Goal: Task Accomplishment & Management: Manage account settings

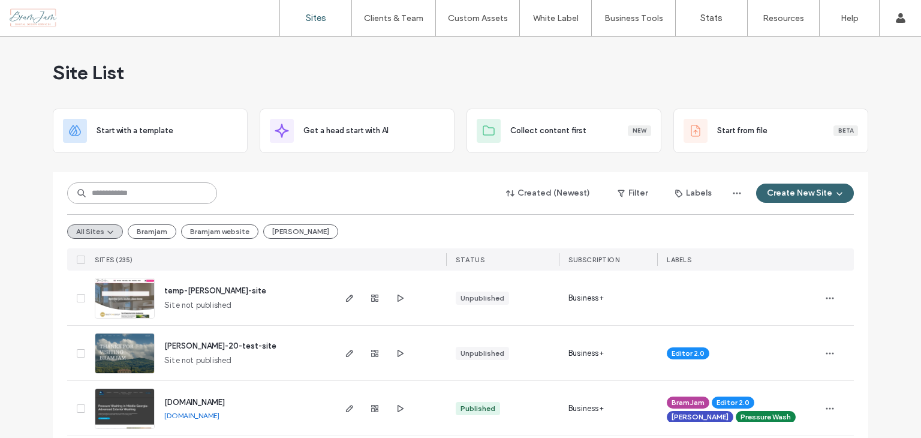
click at [168, 192] on input at bounding box center [142, 193] width 150 height 22
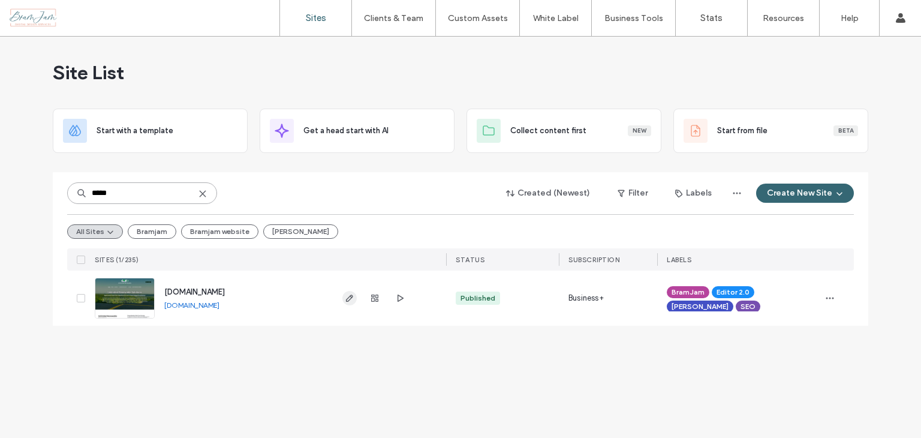
type input "*****"
click at [348, 296] on icon "button" at bounding box center [350, 298] width 10 height 10
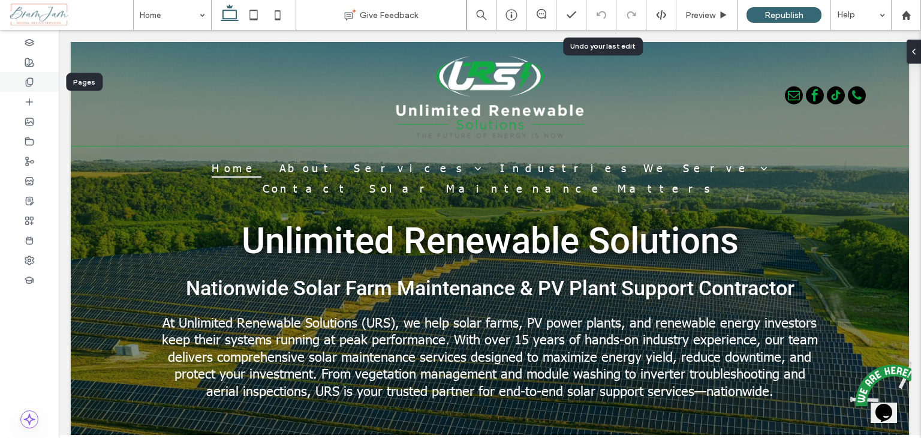
click at [35, 86] on div at bounding box center [29, 82] width 59 height 20
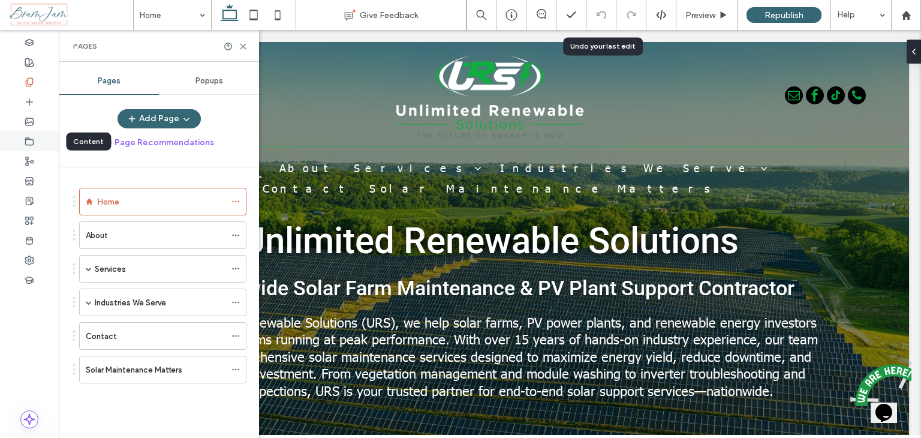
click at [31, 142] on icon at bounding box center [30, 142] width 10 height 10
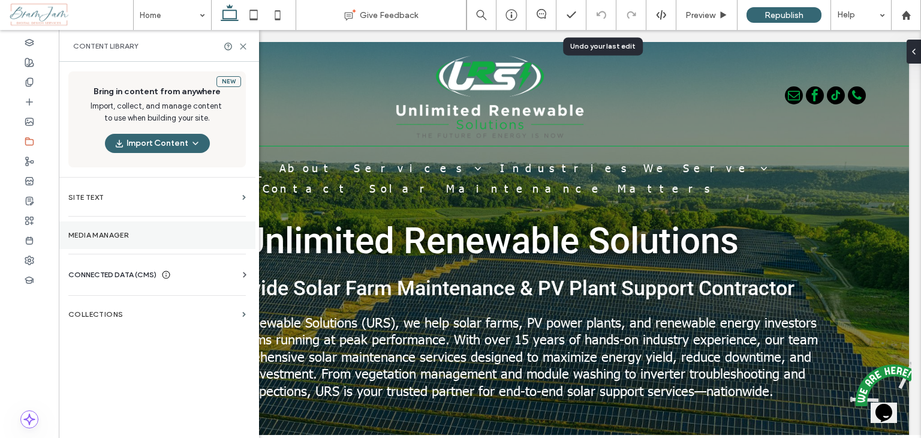
click at [123, 222] on section "Media Manager" at bounding box center [157, 235] width 197 height 28
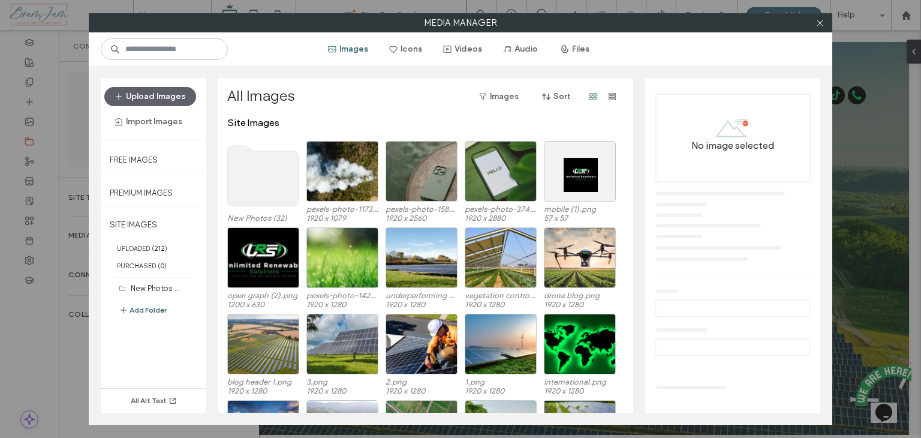
click at [158, 308] on button "Add Folder" at bounding box center [143, 310] width 48 height 14
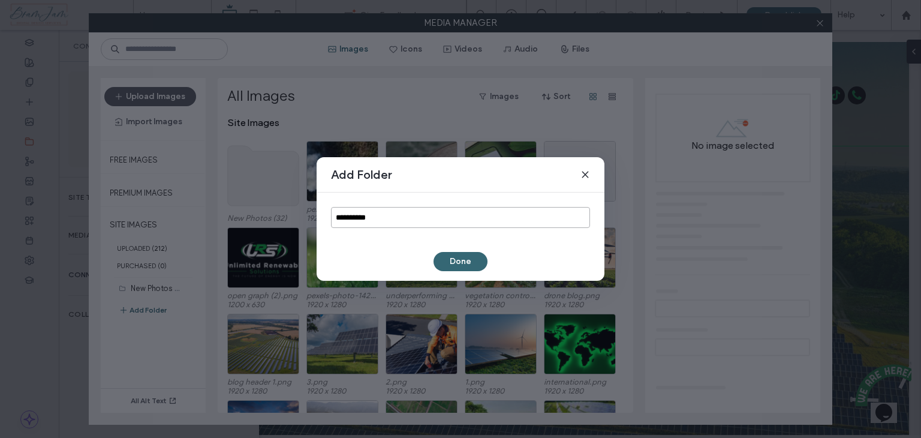
drag, startPoint x: 381, startPoint y: 221, endPoint x: 273, endPoint y: 216, distance: 108.0
click at [309, 219] on div "**********" at bounding box center [460, 219] width 921 height 438
type input "**********"
click at [453, 260] on button "Done" at bounding box center [460, 261] width 54 height 19
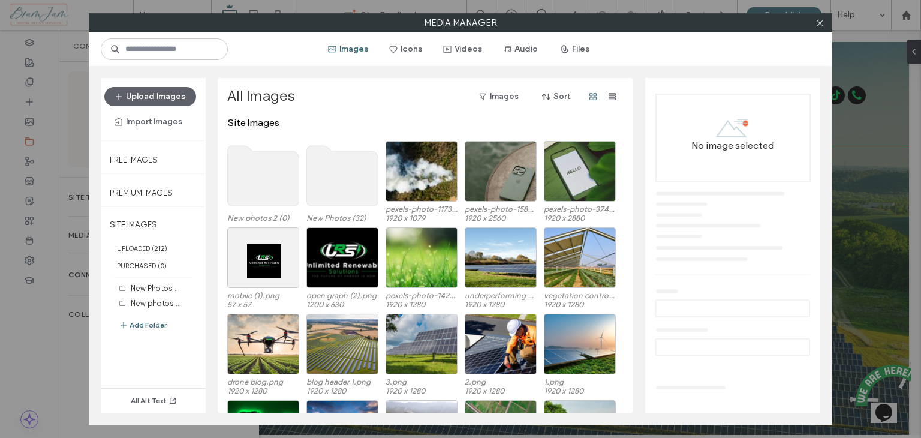
click at [233, 180] on use at bounding box center [263, 176] width 71 height 60
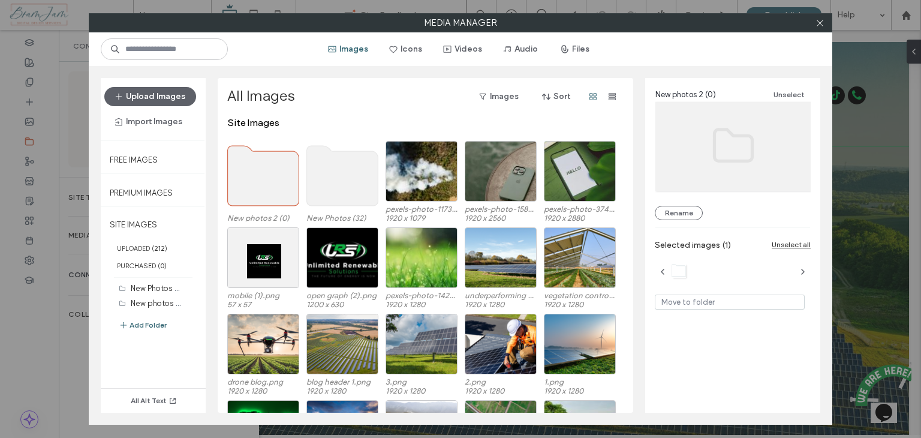
click at [233, 180] on use at bounding box center [263, 176] width 71 height 60
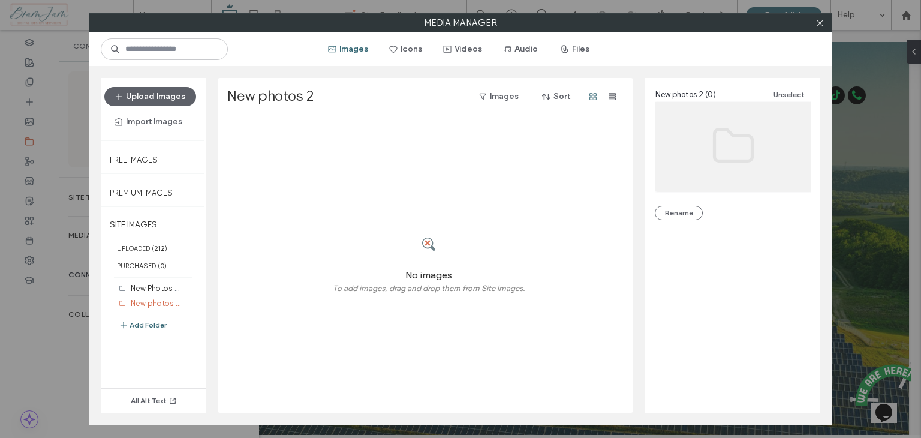
click at [345, 172] on div "No images To add images, drag and drop them from Site Images." at bounding box center [428, 265] width 403 height 296
click at [165, 92] on button "Upload Images" at bounding box center [150, 96] width 92 height 19
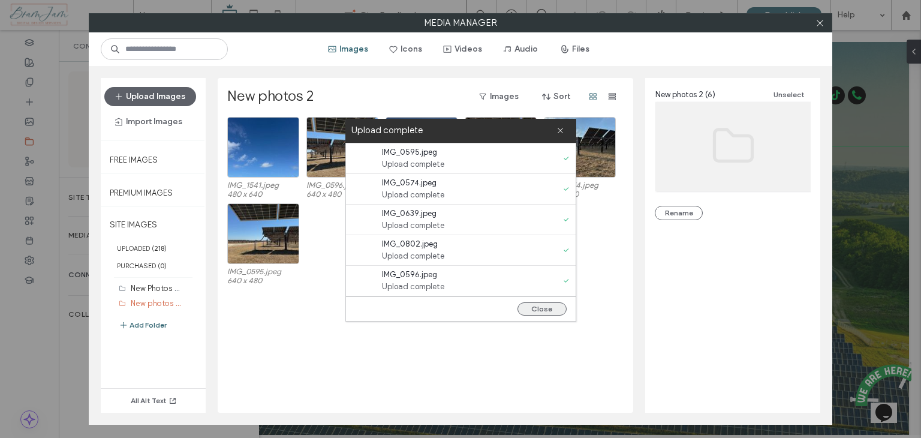
click at [531, 307] on button "Close" at bounding box center [541, 308] width 49 height 13
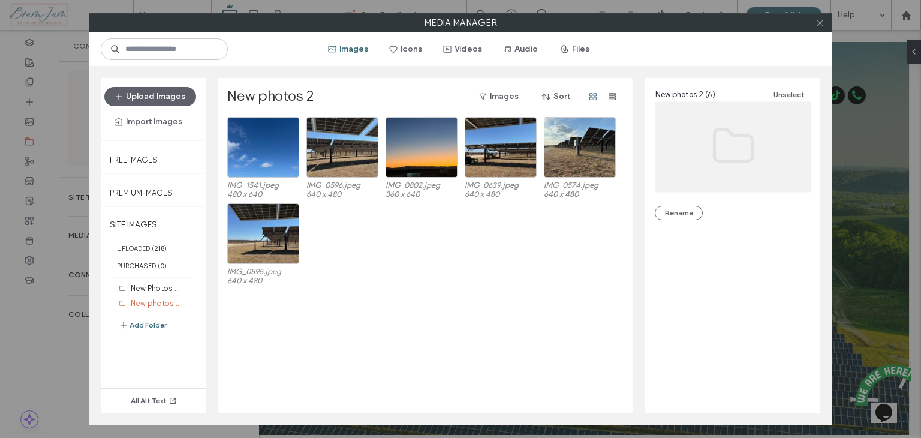
click at [820, 23] on icon at bounding box center [819, 23] width 9 height 9
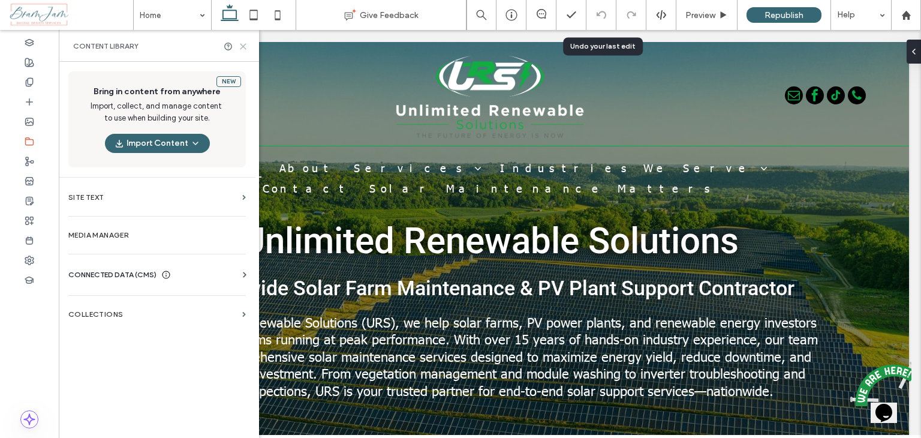
click at [245, 42] on icon at bounding box center [243, 46] width 9 height 9
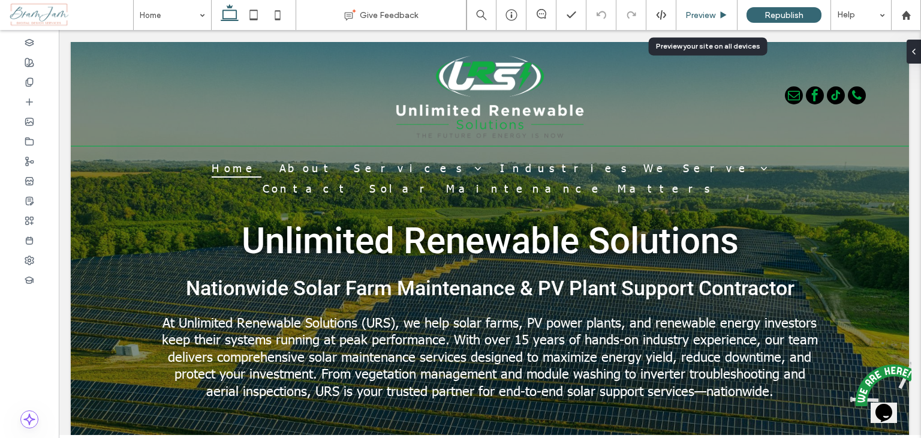
click at [683, 13] on div "Preview" at bounding box center [706, 15] width 61 height 10
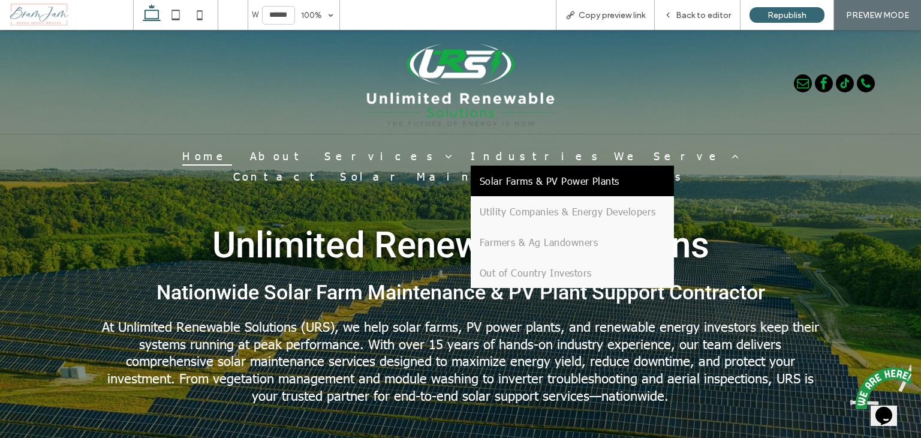
click at [471, 171] on link "Solar Farms & PV Power Plants" at bounding box center [572, 180] width 203 height 31
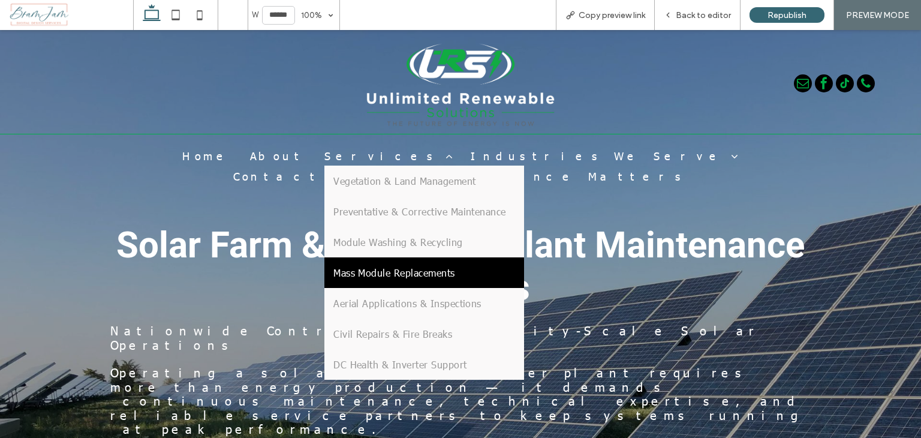
click at [351, 266] on span "Mass Module Replacements" at bounding box center [394, 272] width 122 height 13
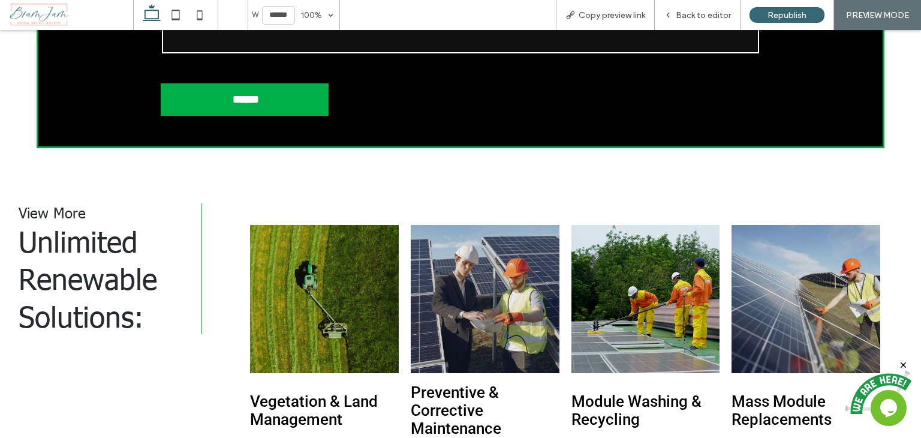
scroll to position [1619, 0]
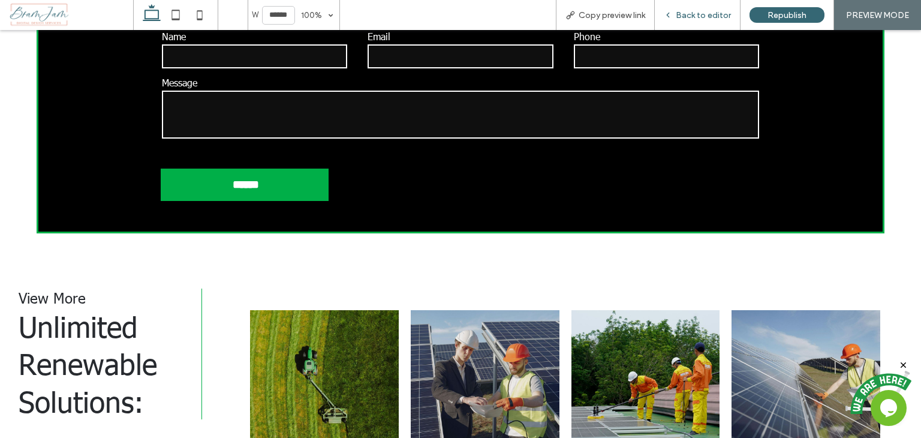
click at [702, 13] on span "Back to editor" at bounding box center [703, 15] width 55 height 10
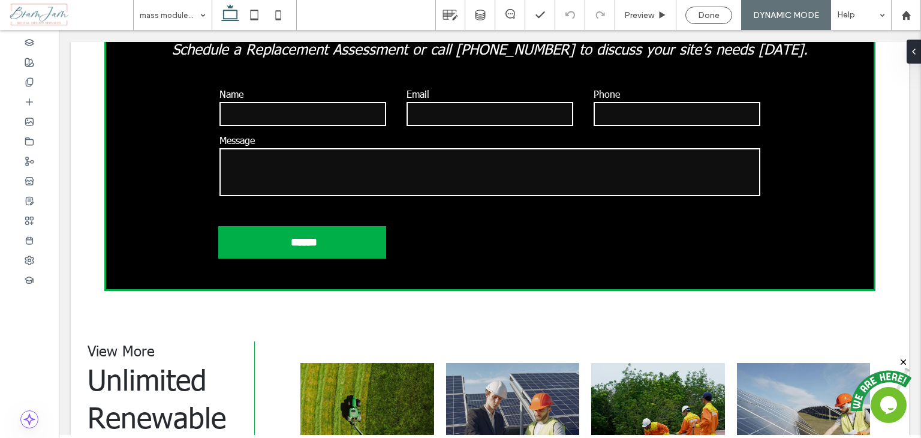
scroll to position [1616, 0]
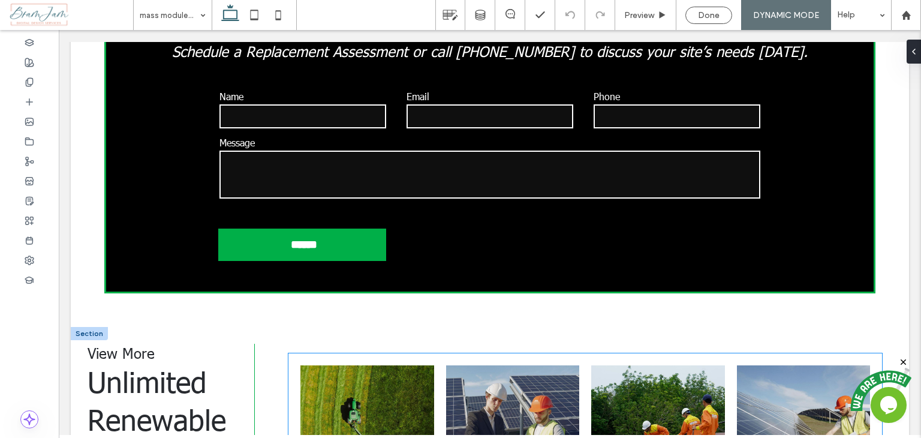
click at [816, 365] on link at bounding box center [803, 431] width 133 height 133
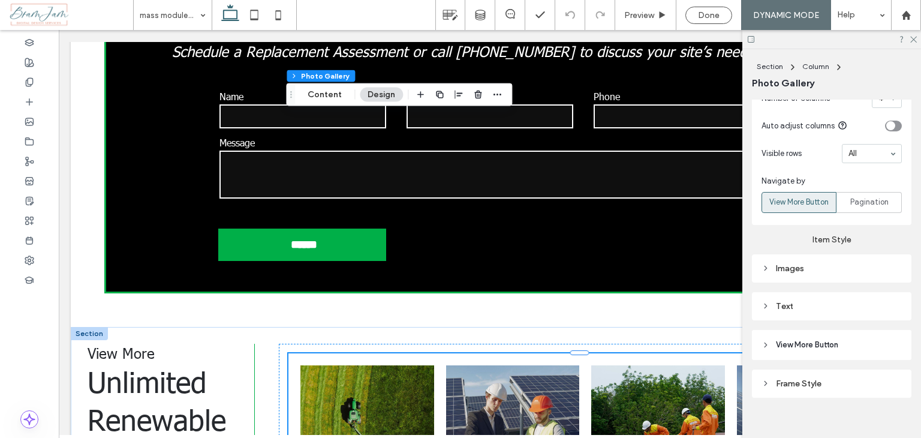
scroll to position [562, 0]
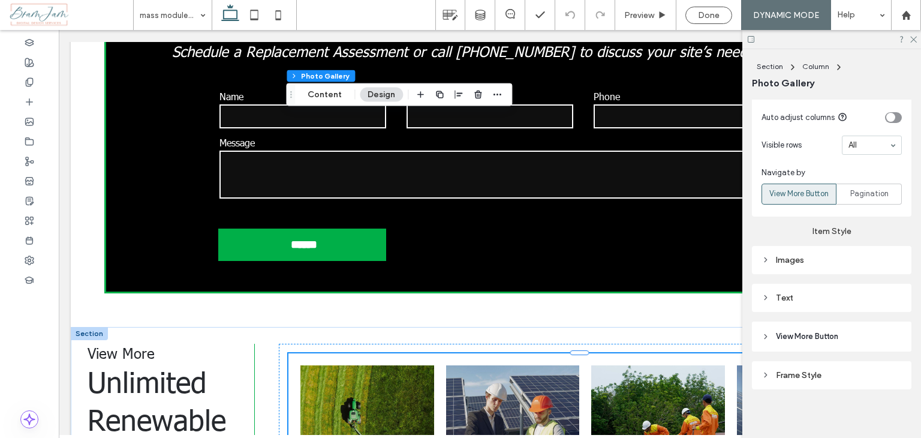
click at [796, 256] on div "Images" at bounding box center [831, 260] width 140 height 10
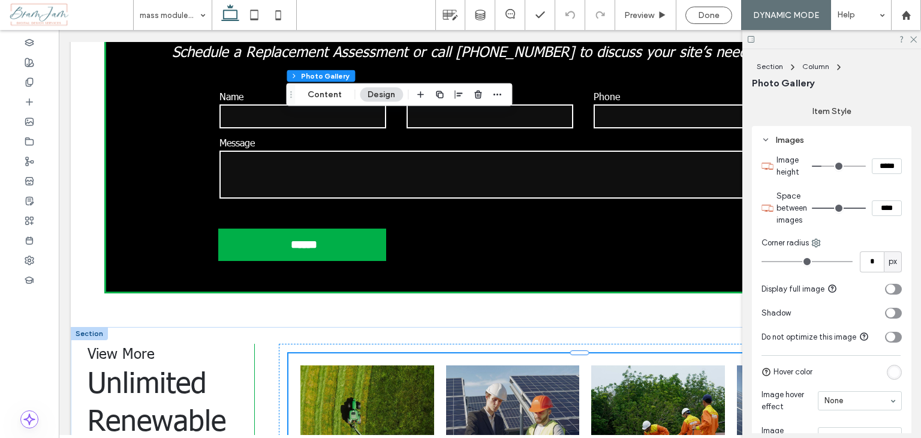
scroll to position [862, 0]
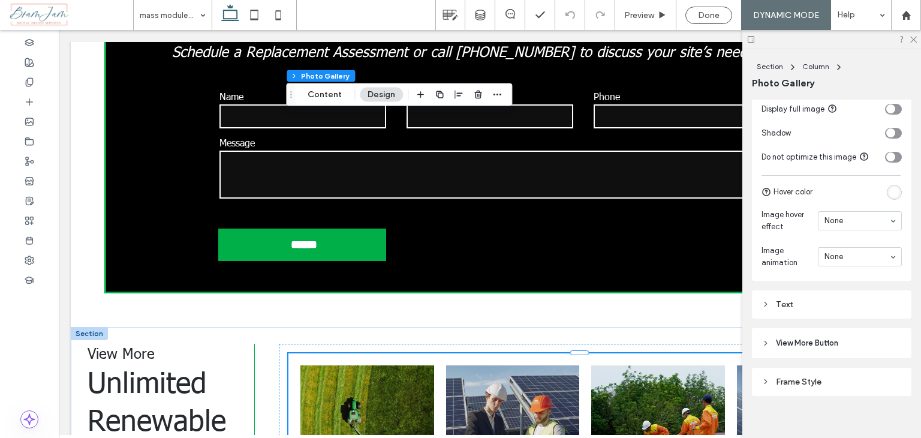
click at [355, 365] on link at bounding box center [366, 431] width 133 height 133
click at [354, 365] on link at bounding box center [366, 431] width 133 height 133
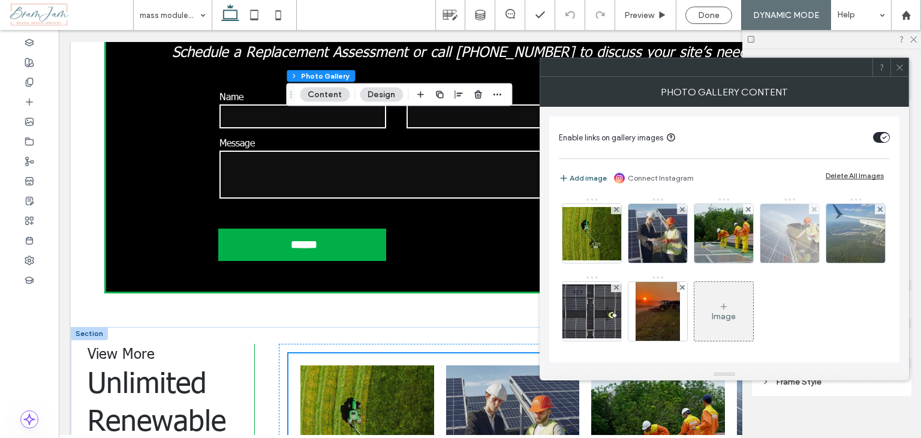
click at [788, 248] on img at bounding box center [790, 233] width 88 height 59
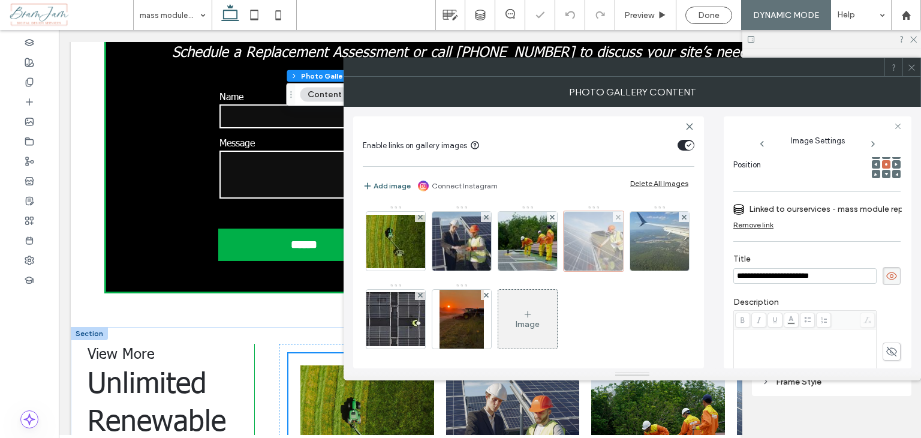
scroll to position [0, 0]
click at [607, 246] on div at bounding box center [594, 241] width 60 height 60
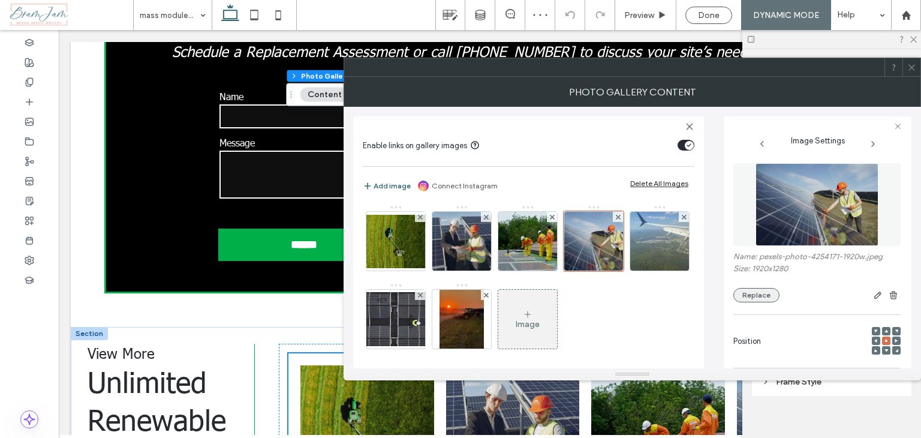
click at [763, 296] on button "Replace" at bounding box center [756, 295] width 46 height 14
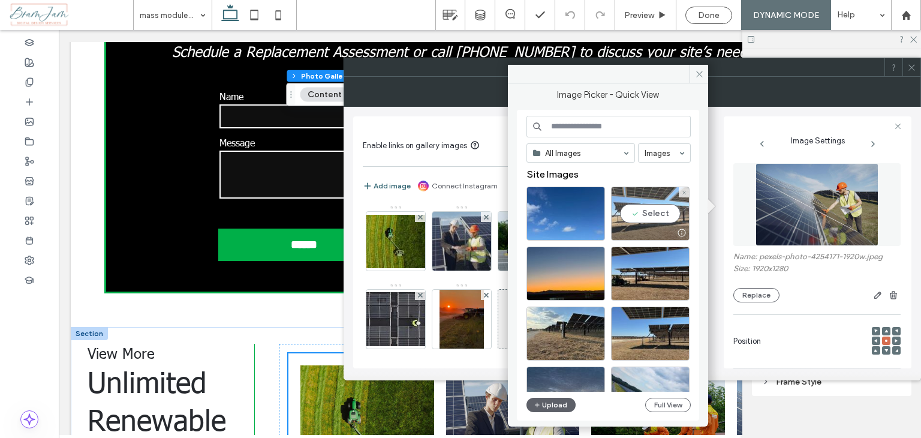
click at [662, 213] on div "Select" at bounding box center [650, 213] width 79 height 54
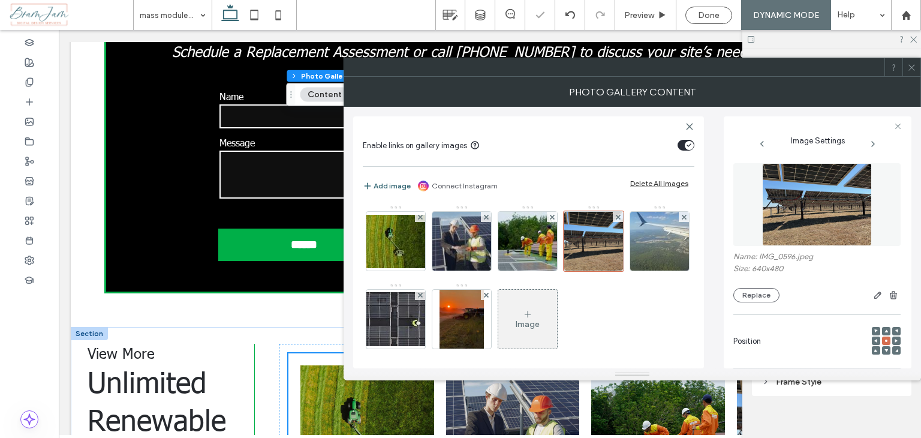
click at [914, 70] on use at bounding box center [911, 67] width 6 height 6
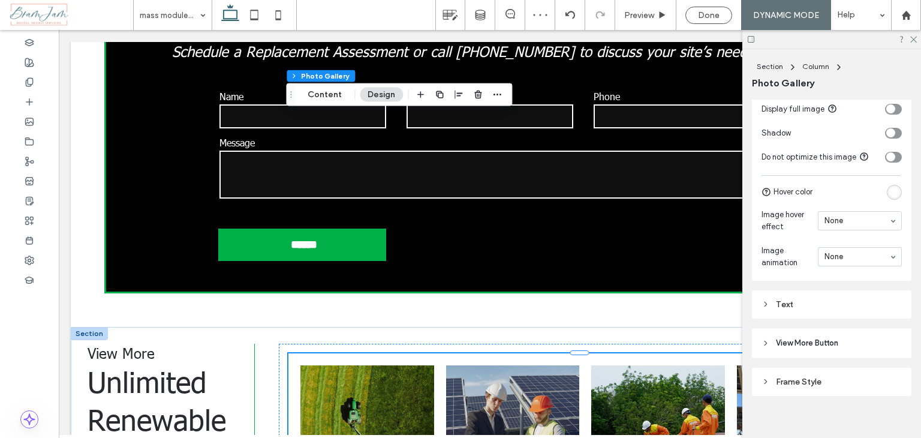
click at [914, 44] on div at bounding box center [831, 39] width 179 height 19
click at [915, 39] on icon at bounding box center [913, 39] width 8 height 8
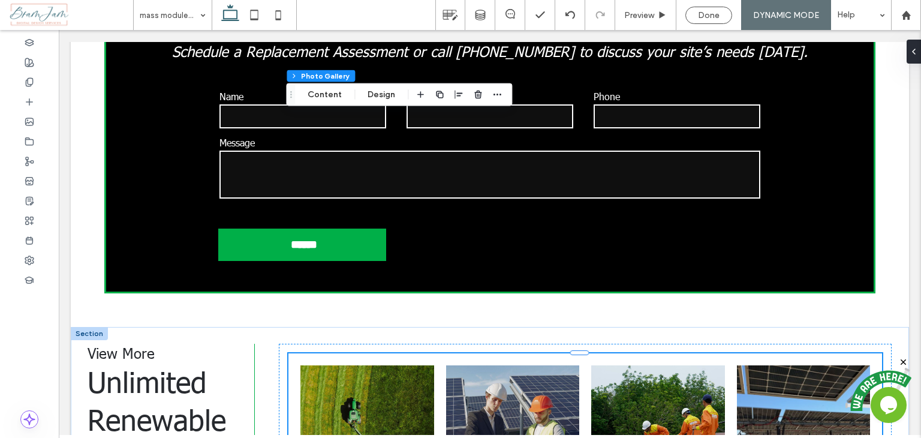
click at [506, 365] on link at bounding box center [512, 431] width 133 height 133
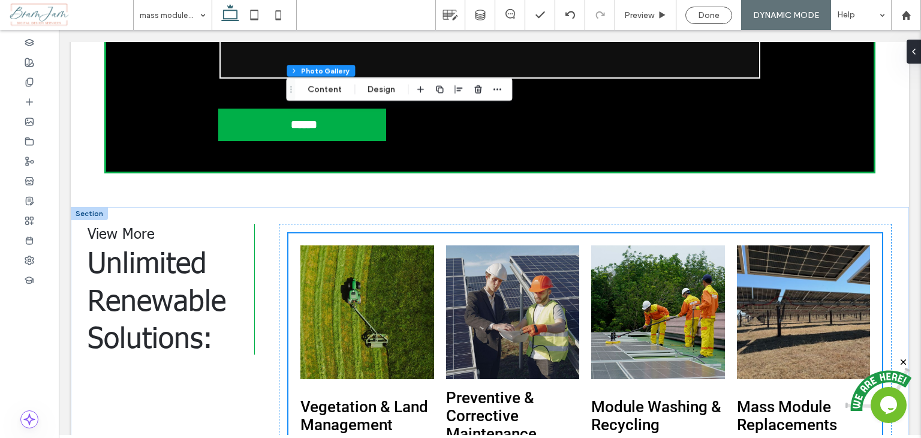
scroll to position [1616, 0]
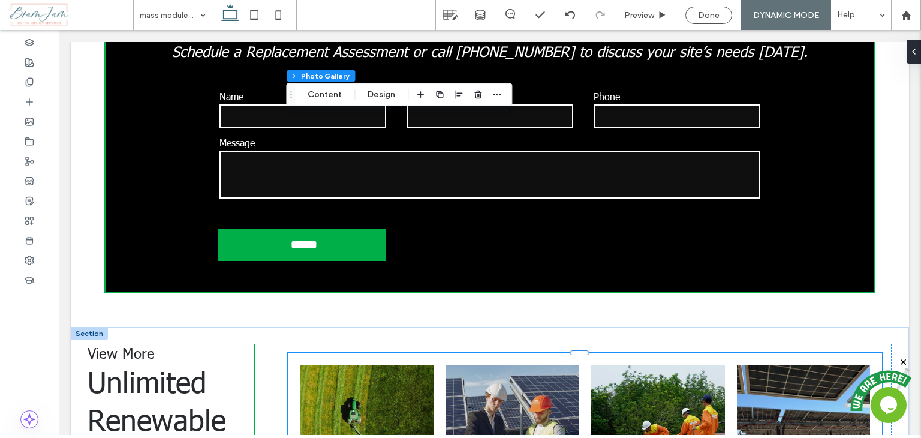
click at [506, 365] on link at bounding box center [512, 431] width 133 height 133
click at [513, 365] on link at bounding box center [512, 431] width 133 height 133
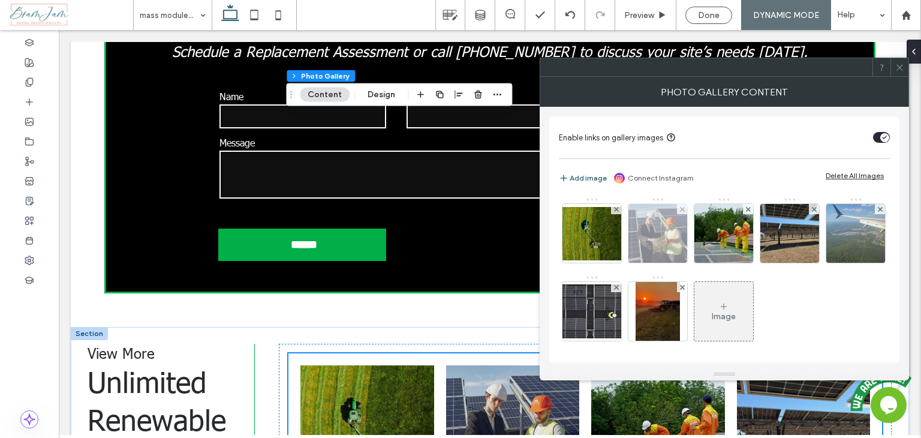
click at [658, 236] on img at bounding box center [658, 233] width 88 height 59
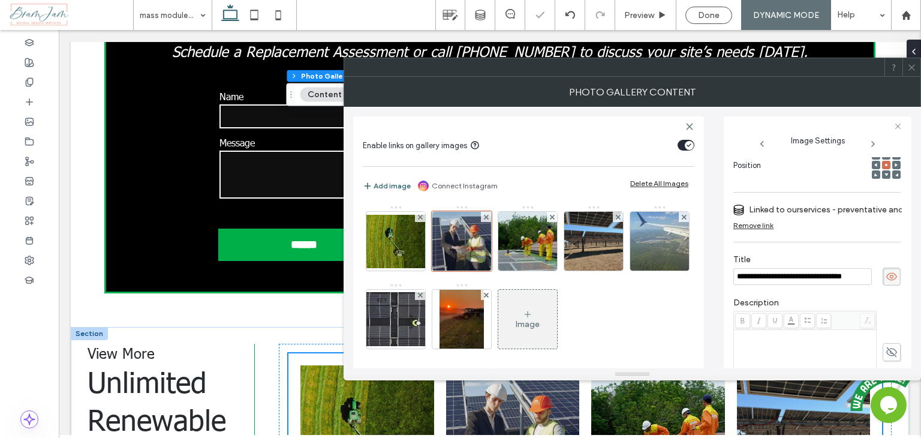
scroll to position [56, 0]
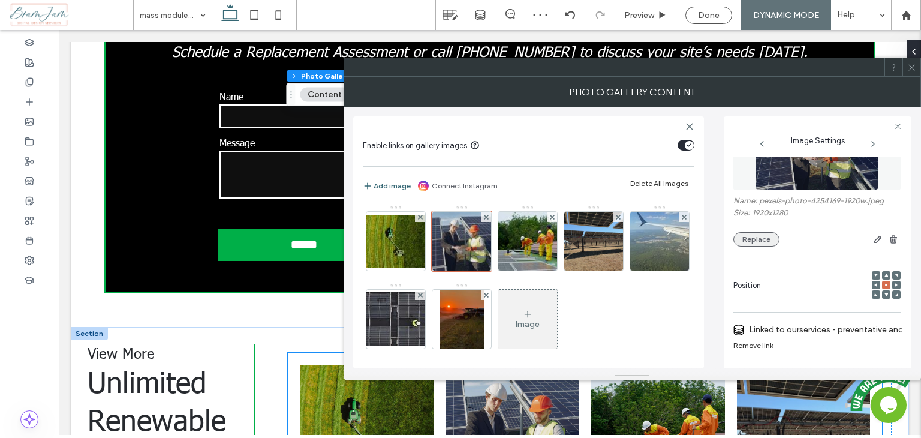
click at [757, 237] on button "Replace" at bounding box center [756, 239] width 46 height 14
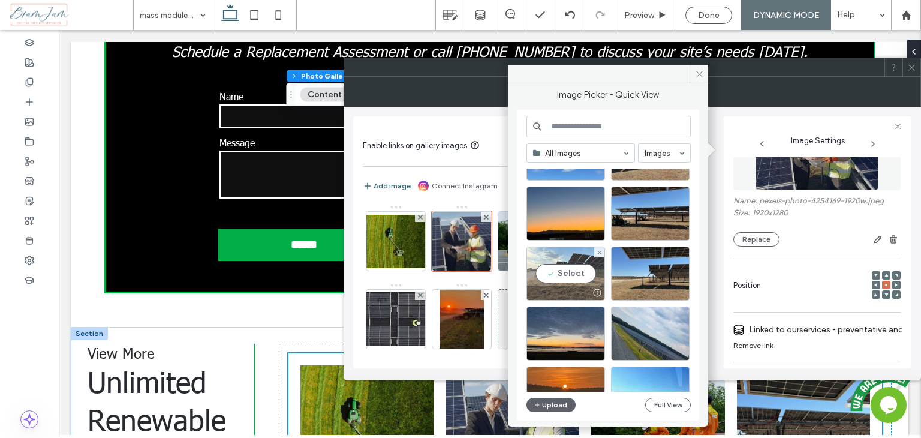
scroll to position [0, 0]
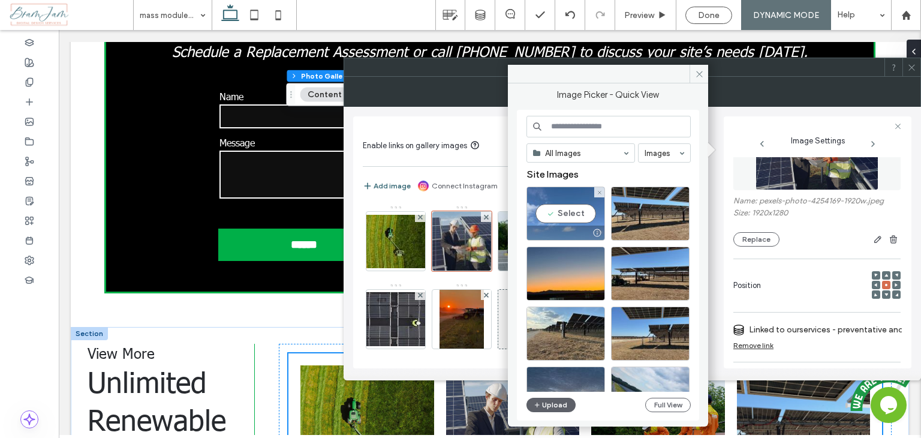
click at [582, 233] on div at bounding box center [565, 232] width 77 height 14
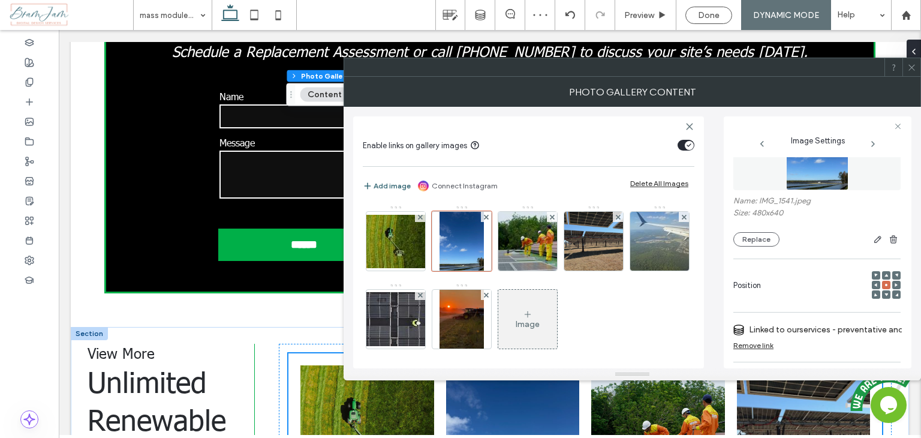
click at [910, 63] on icon at bounding box center [911, 67] width 9 height 9
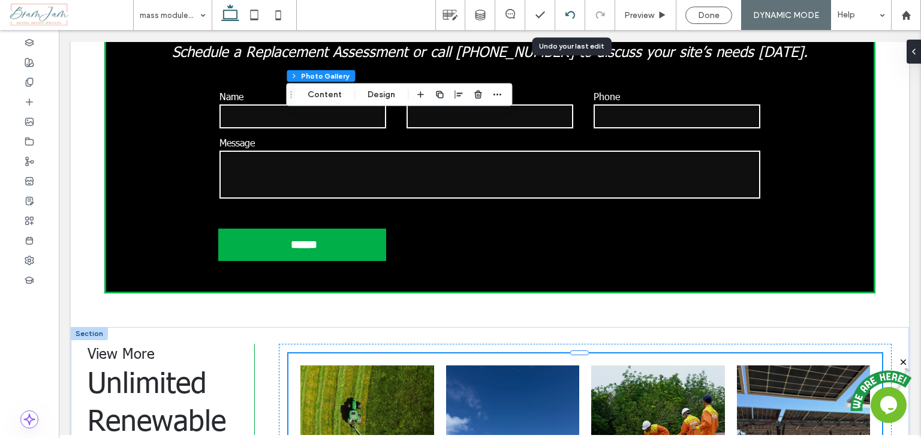
click at [567, 9] on div at bounding box center [570, 15] width 30 height 30
click at [568, 15] on icon at bounding box center [570, 15] width 10 height 10
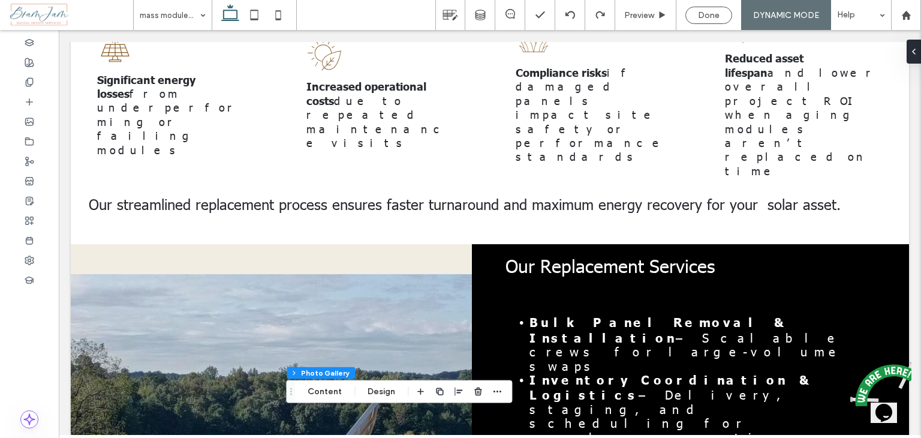
scroll to position [523, 0]
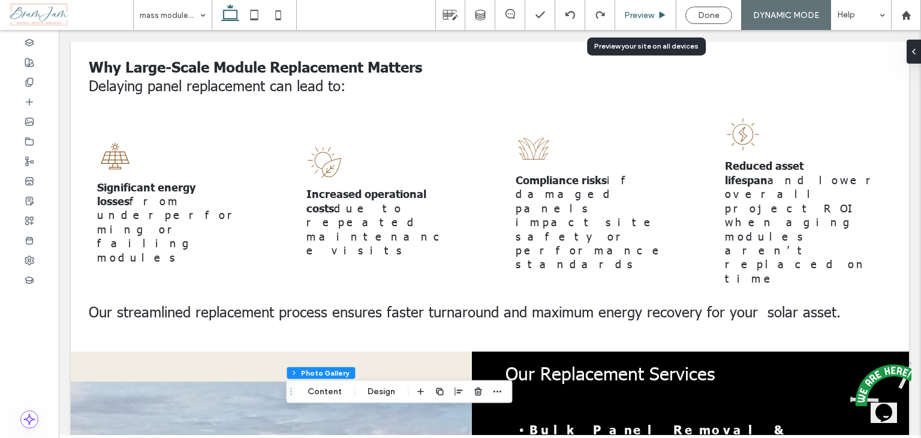
click at [636, 14] on span "Preview" at bounding box center [639, 15] width 30 height 10
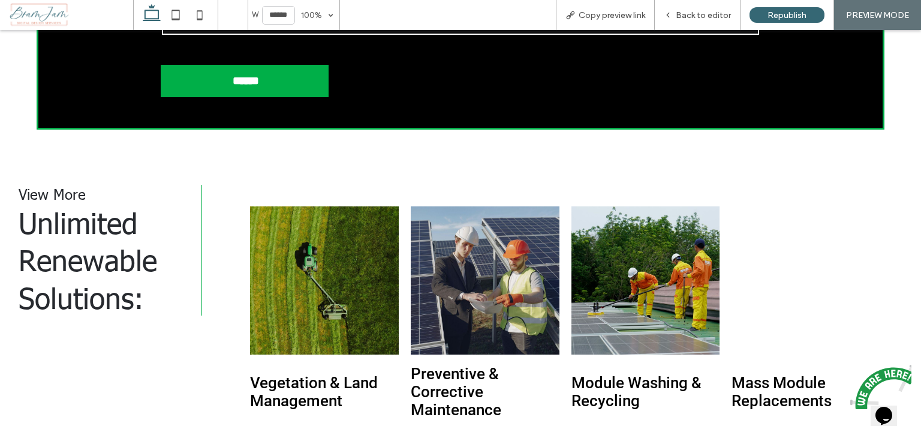
scroll to position [1662, 0]
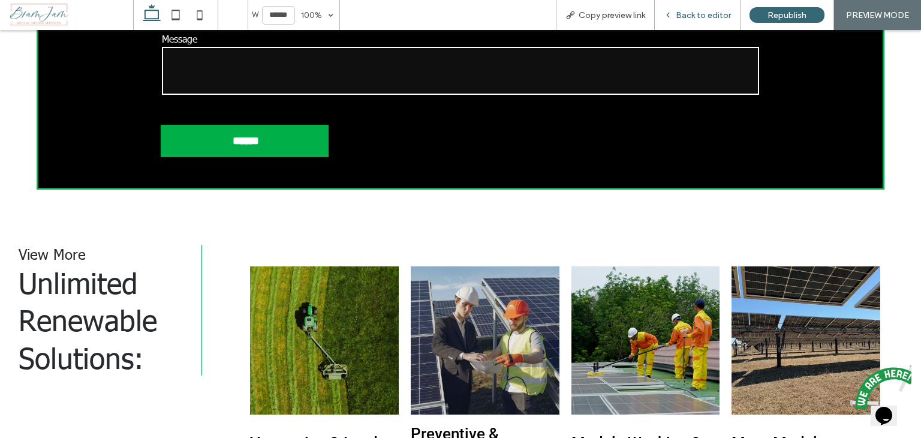
click at [708, 10] on span "Back to editor" at bounding box center [703, 15] width 55 height 10
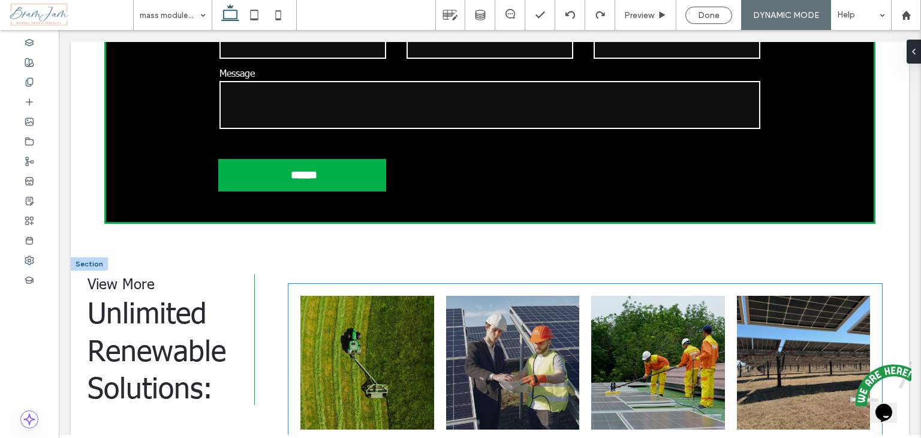
scroll to position [1676, 0]
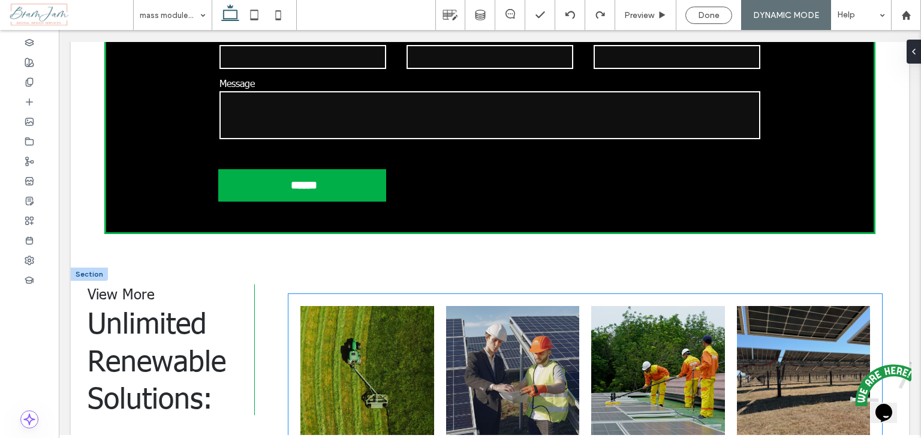
click at [810, 306] on link at bounding box center [803, 372] width 133 height 133
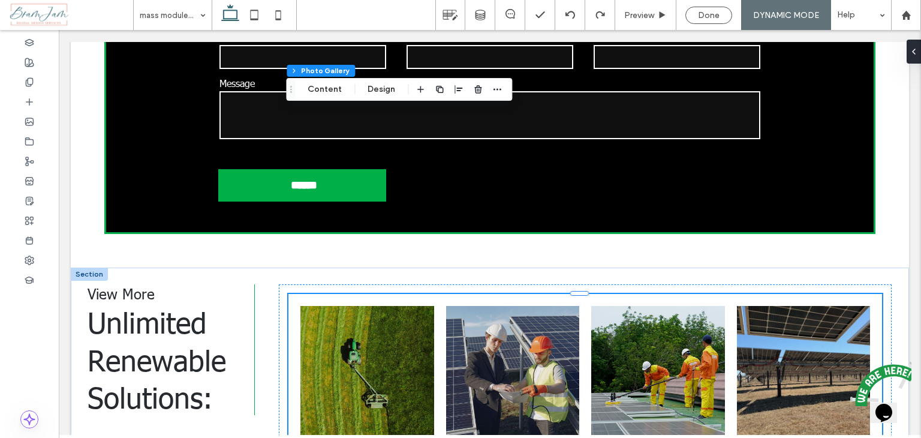
click at [785, 306] on link at bounding box center [803, 372] width 133 height 133
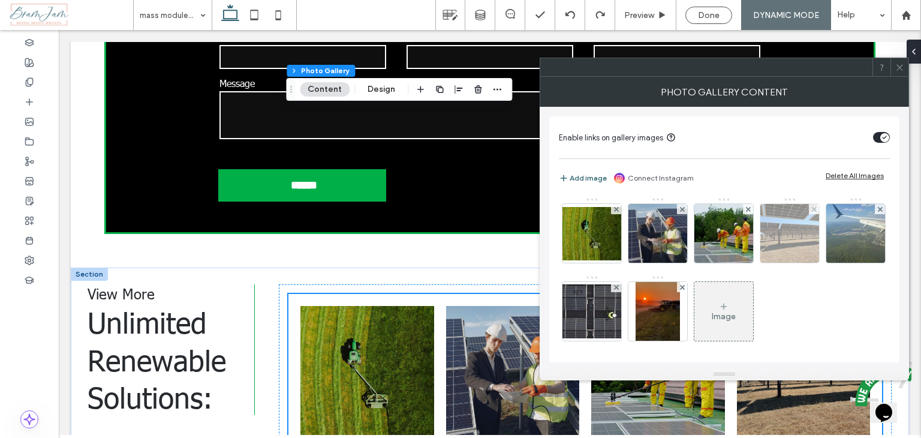
click at [805, 245] on img at bounding box center [790, 233] width 79 height 59
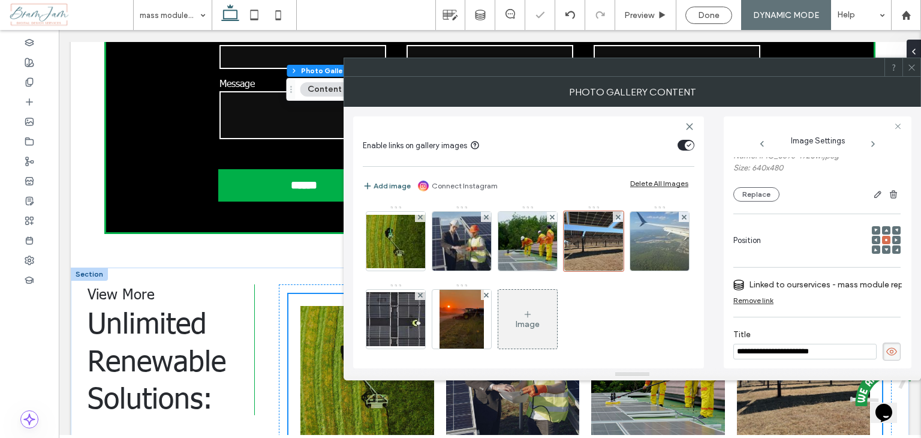
scroll to position [56, 0]
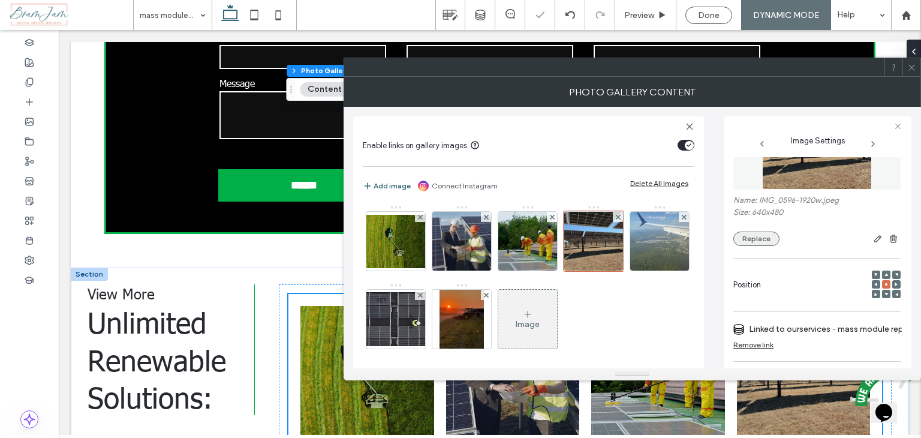
click at [768, 238] on button "Replace" at bounding box center [756, 238] width 46 height 14
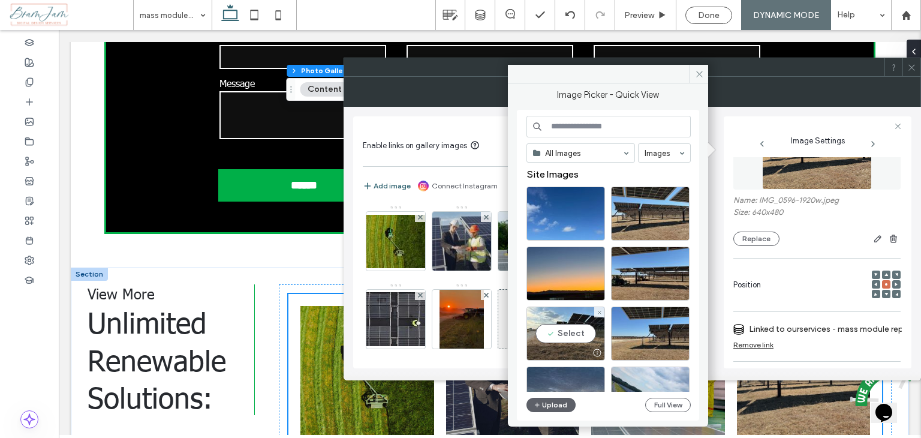
click at [566, 356] on div at bounding box center [565, 352] width 77 height 14
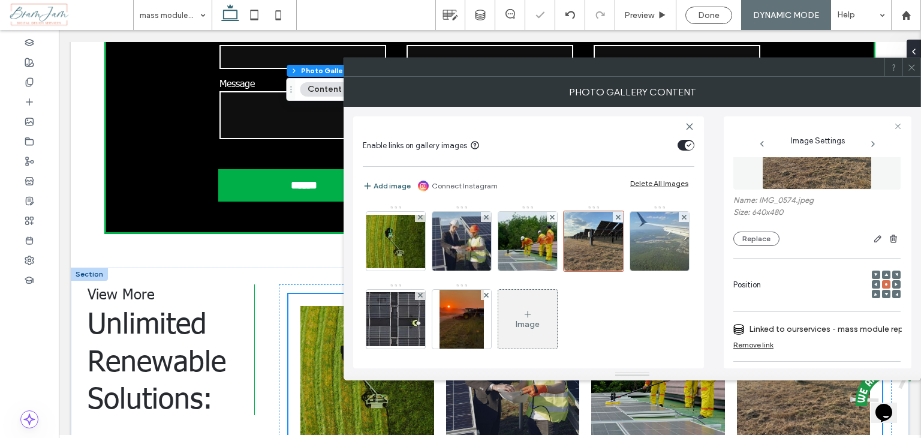
click at [914, 71] on span at bounding box center [911, 67] width 9 height 18
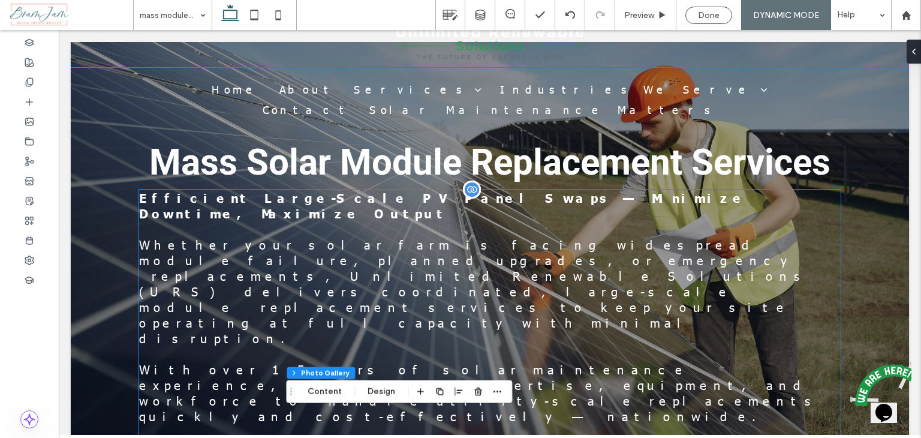
scroll to position [0, 0]
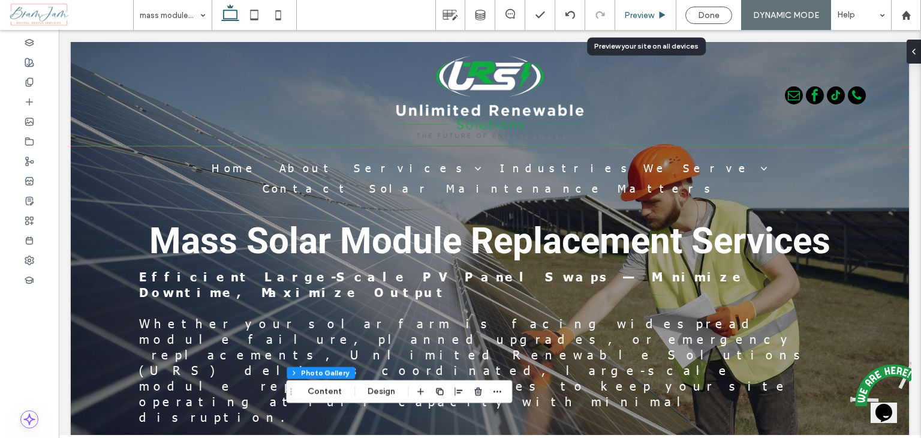
click at [635, 15] on span "Preview" at bounding box center [639, 15] width 30 height 10
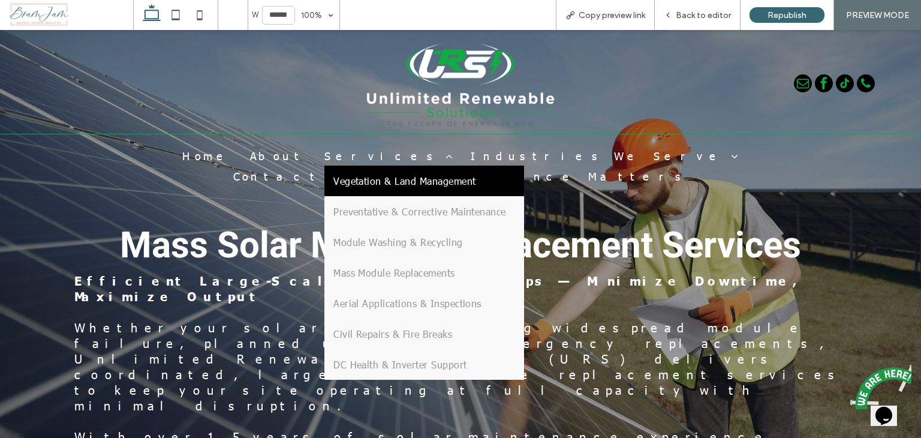
click at [343, 188] on link "Vegetation & Land Management" at bounding box center [424, 180] width 200 height 31
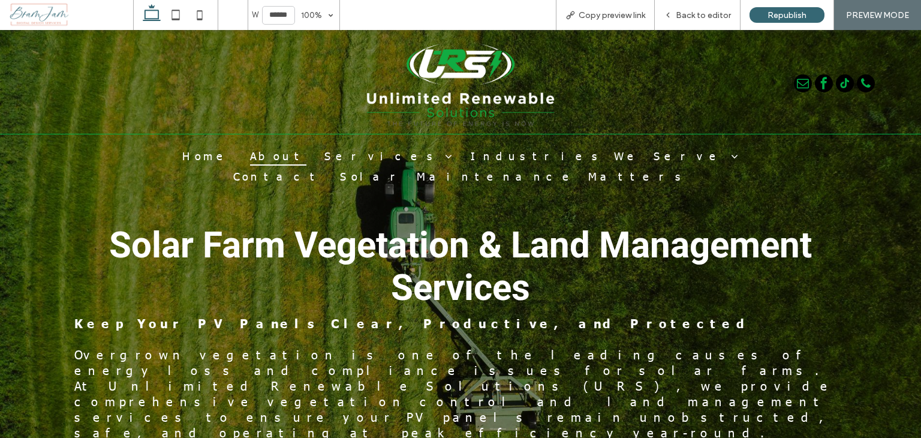
click at [276, 150] on span "About" at bounding box center [278, 155] width 56 height 20
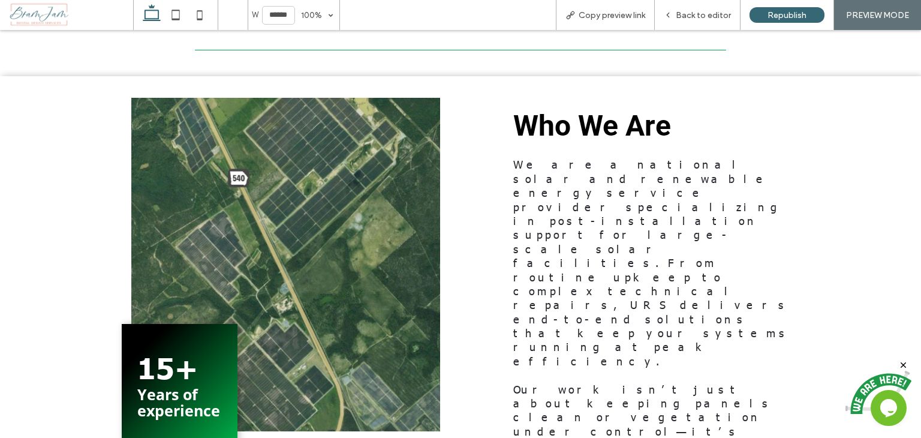
scroll to position [370, 0]
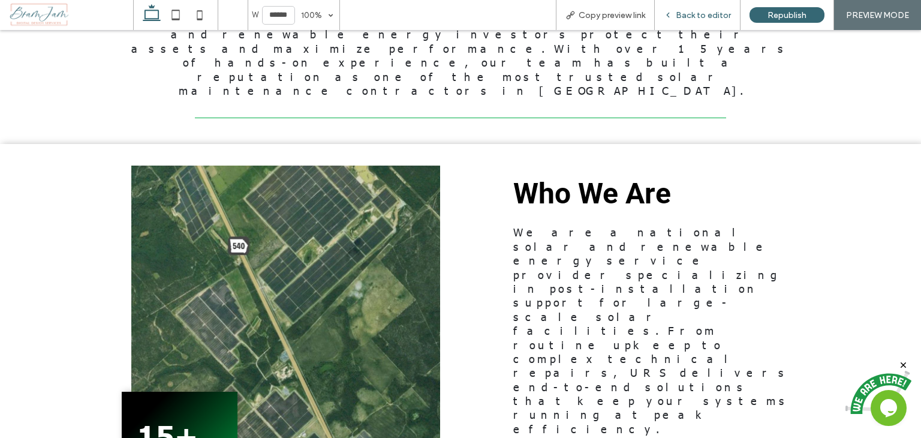
click at [698, 20] on span "Back to editor" at bounding box center [703, 15] width 55 height 10
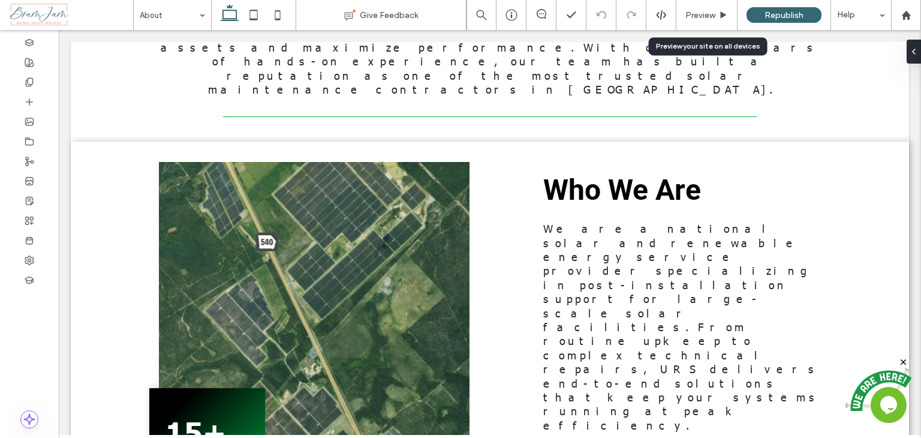
scroll to position [364, 0]
click at [693, 20] on span "Preview" at bounding box center [700, 15] width 30 height 10
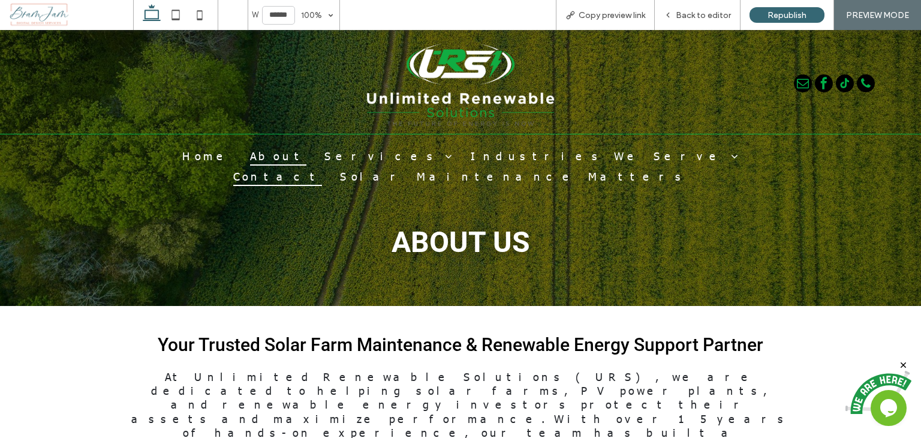
click at [322, 165] on span "Contact" at bounding box center [277, 175] width 89 height 20
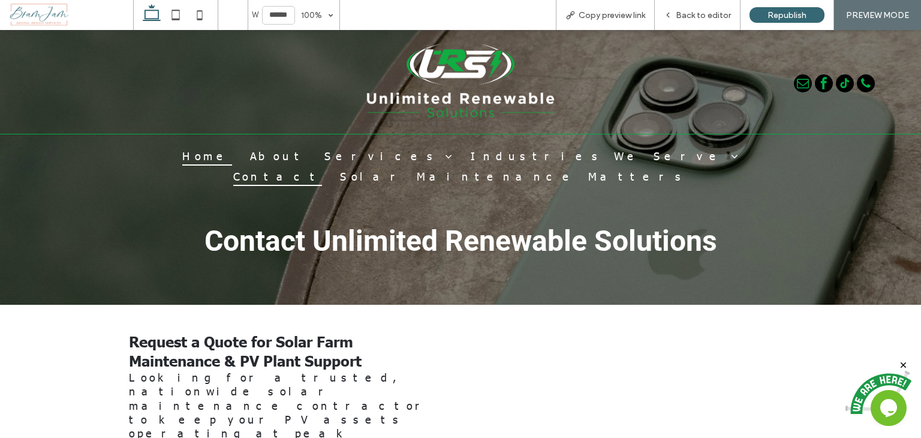
click at [232, 150] on span "Home" at bounding box center [207, 155] width 50 height 20
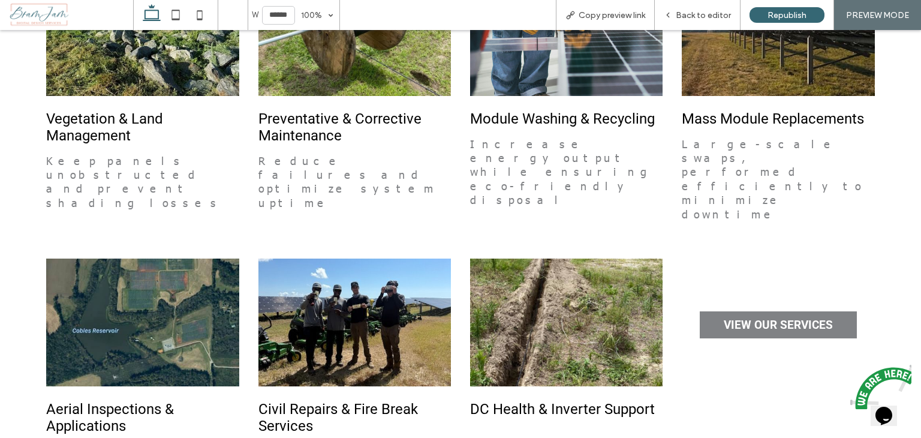
click at [788, 318] on span "VIEW OUR SERVICES" at bounding box center [778, 325] width 109 height 14
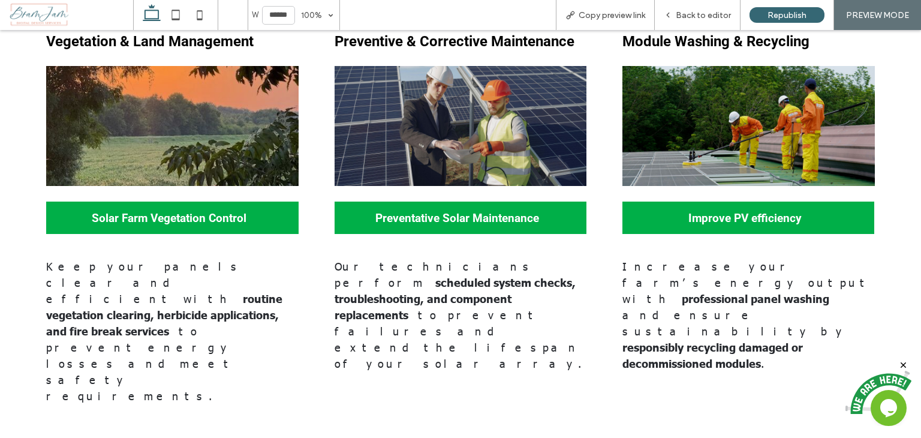
scroll to position [899, 0]
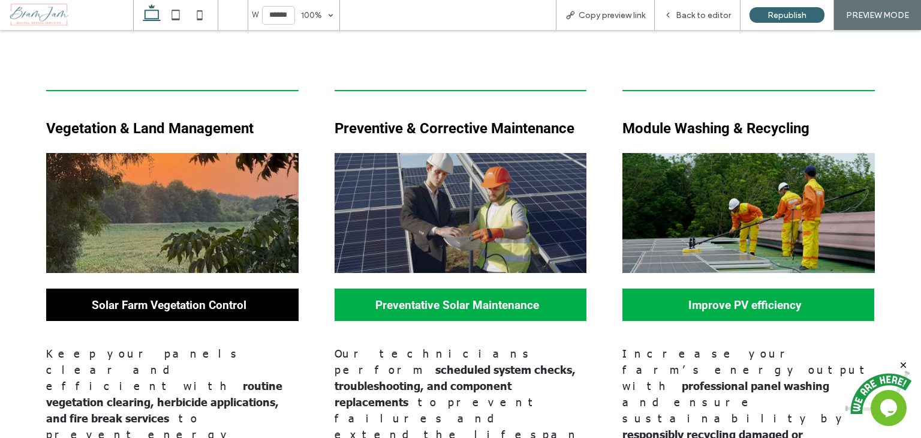
click at [156, 292] on span "Solar Farm Vegetation Control" at bounding box center [169, 305] width 155 height 26
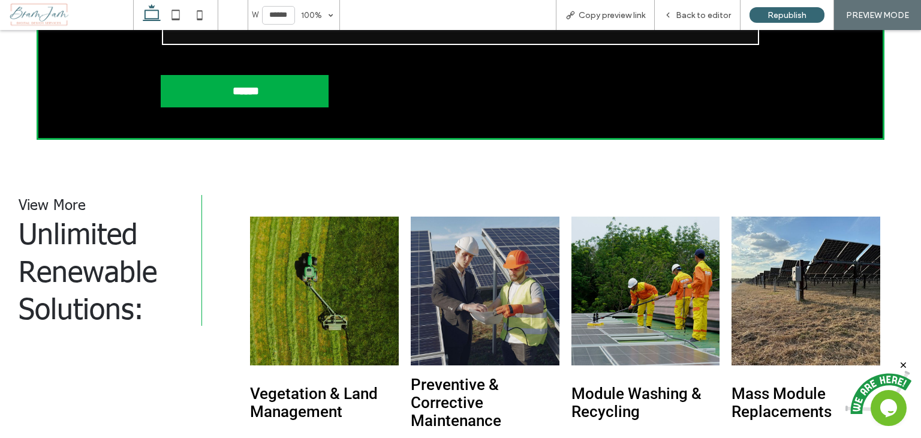
scroll to position [1619, 0]
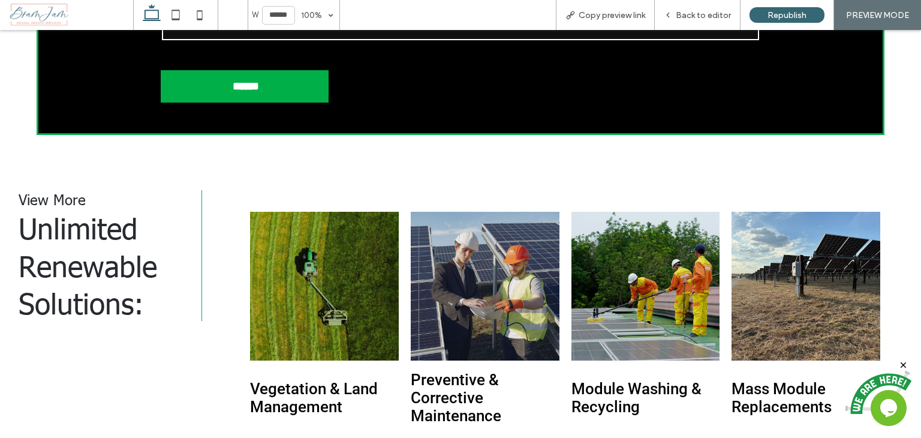
click at [56, 189] on span "View More" at bounding box center [52, 198] width 67 height 19
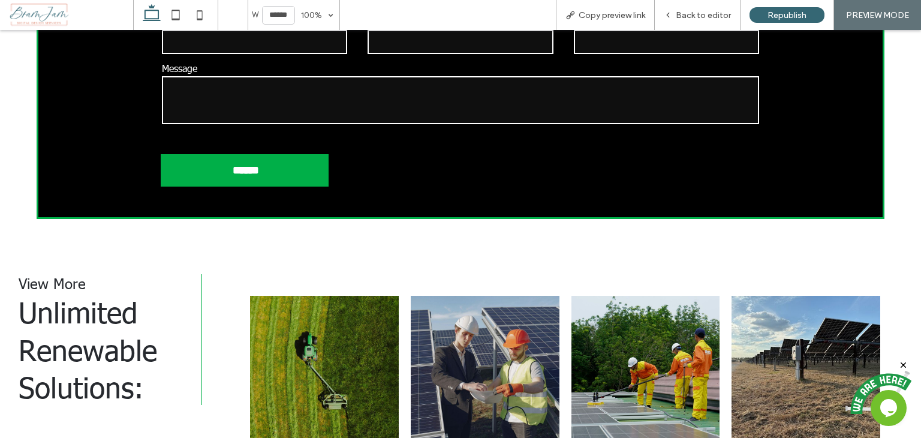
scroll to position [1499, 0]
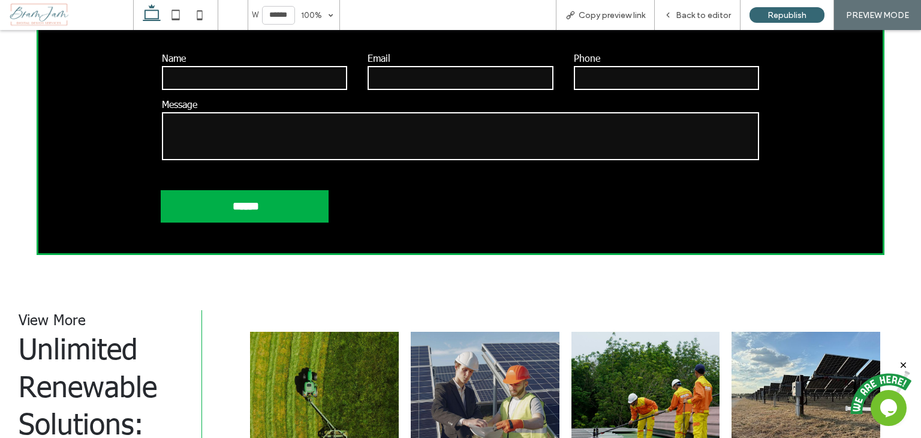
click at [59, 309] on span "View More" at bounding box center [52, 318] width 67 height 19
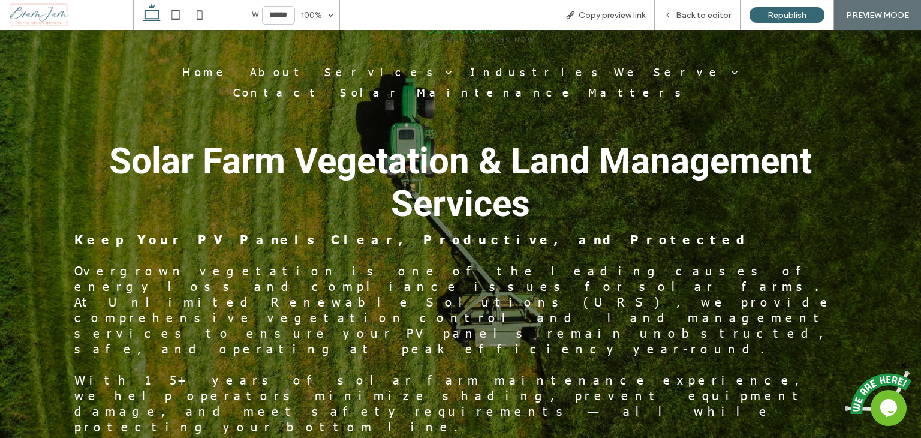
scroll to position [0, 0]
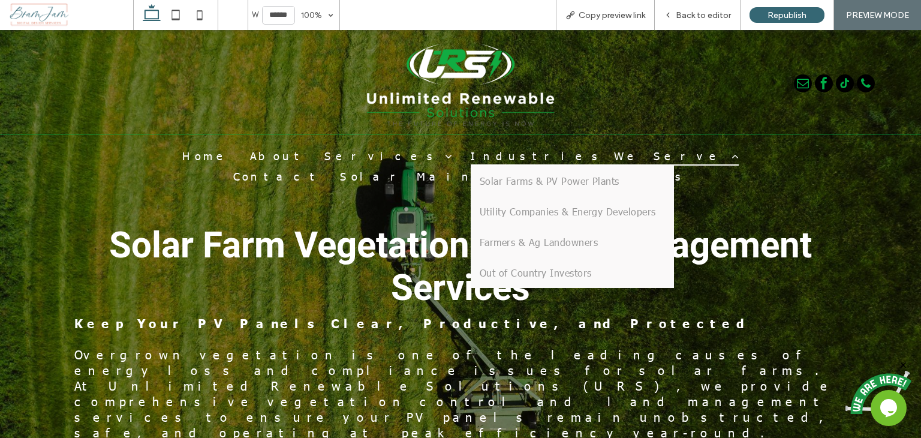
click at [471, 154] on span "Industries We Serve" at bounding box center [605, 155] width 268 height 20
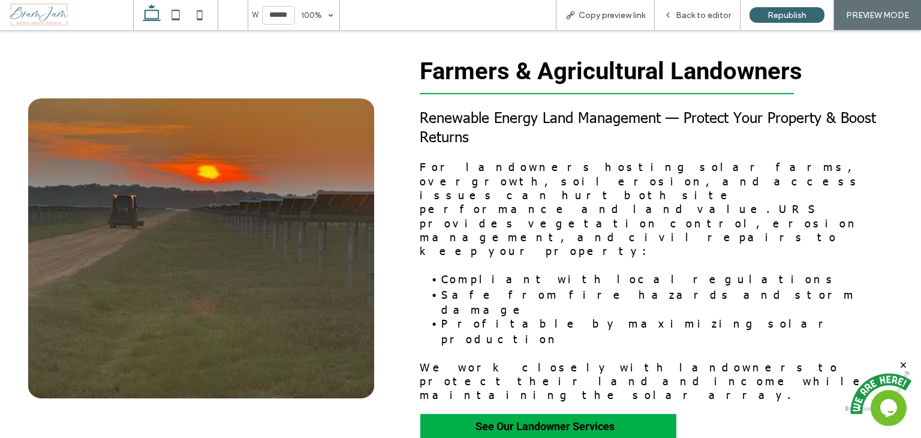
scroll to position [1439, 0]
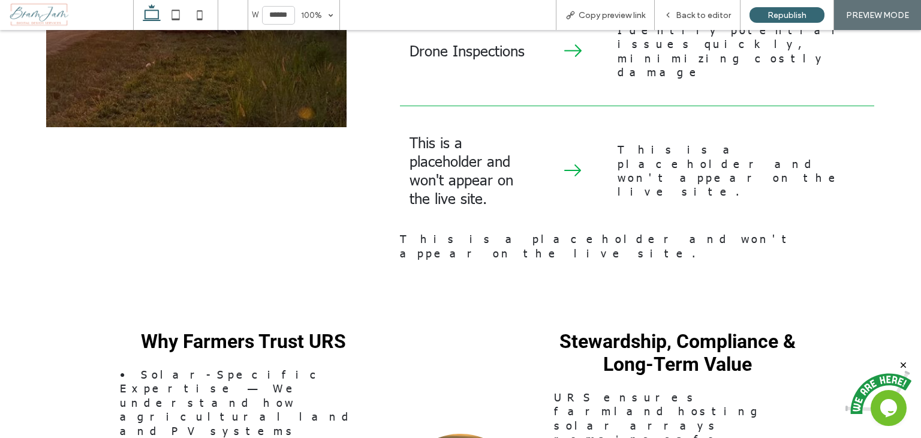
scroll to position [1199, 0]
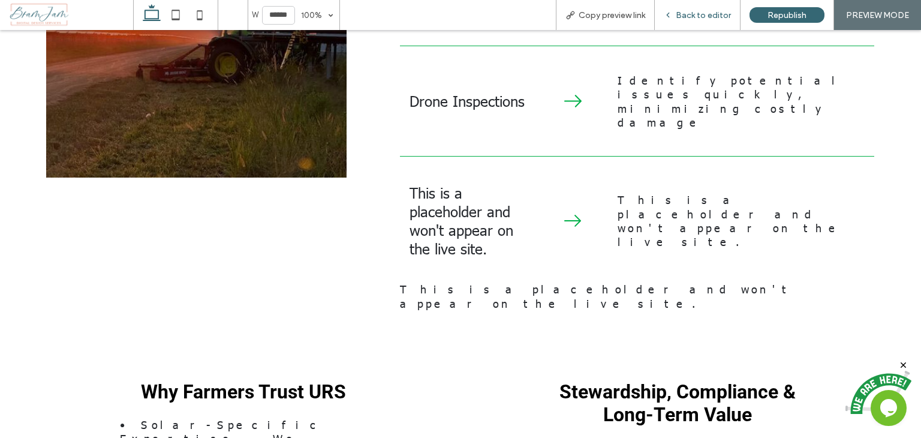
click at [672, 18] on icon at bounding box center [668, 15] width 8 height 8
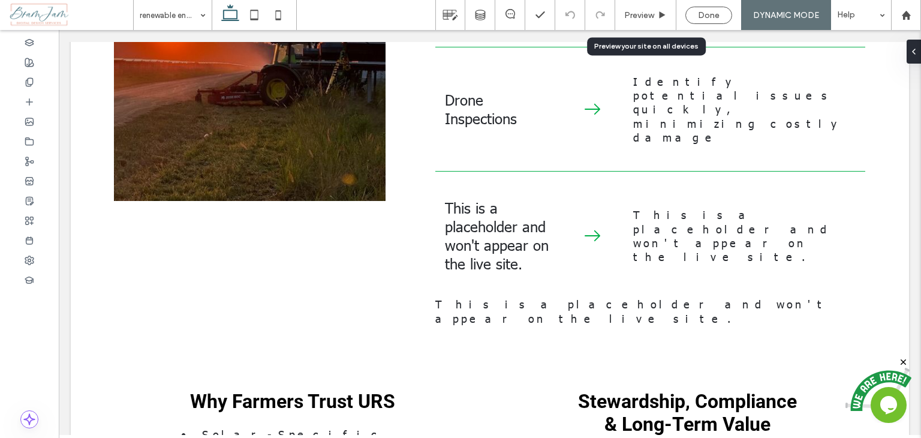
scroll to position [1182, 0]
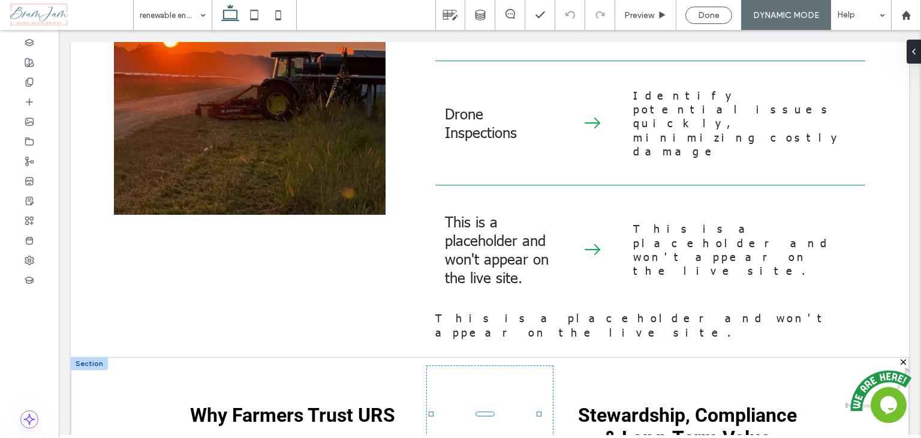
type input "***"
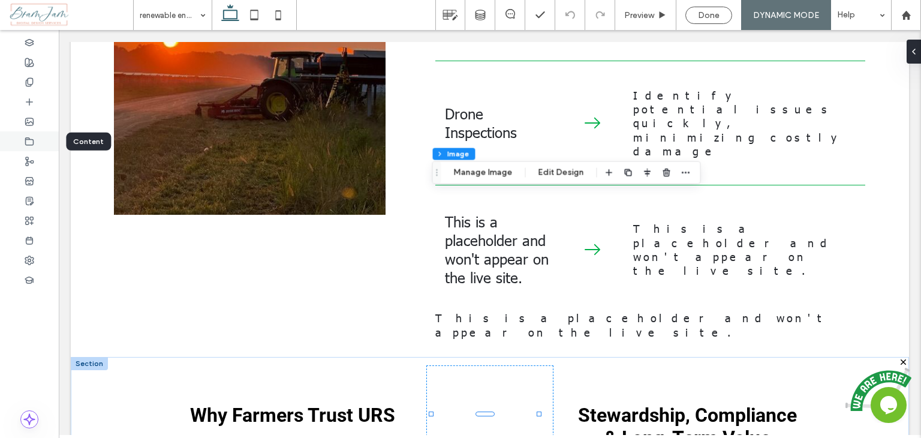
click at [26, 137] on use at bounding box center [30, 140] width 8 height 7
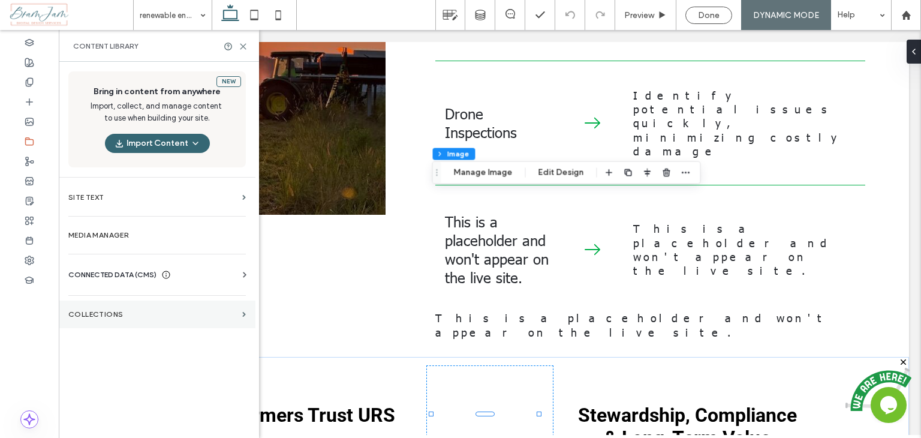
click at [109, 318] on section "Collections" at bounding box center [157, 314] width 197 height 28
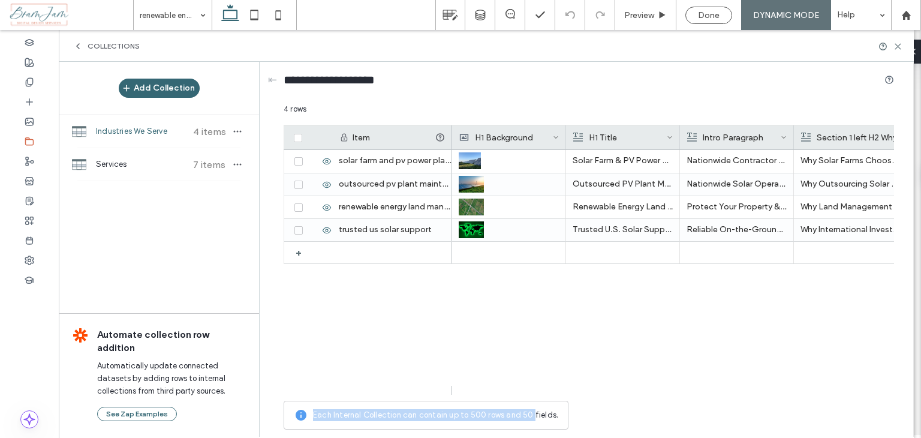
drag, startPoint x: 504, startPoint y: 399, endPoint x: 528, endPoint y: 400, distance: 24.0
click at [528, 400] on div "4 rows Drag here to set row groups Drag here to set column labels Item H1 Backg…" at bounding box center [589, 269] width 610 height 332
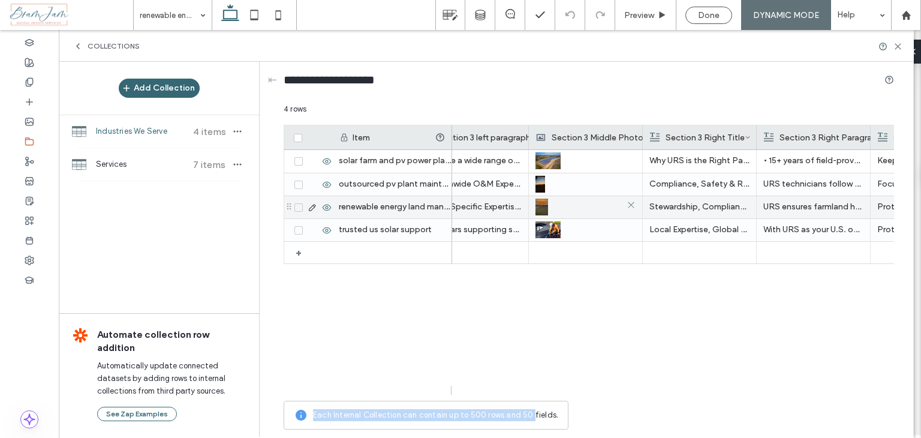
click at [541, 211] on img at bounding box center [541, 206] width 13 height 17
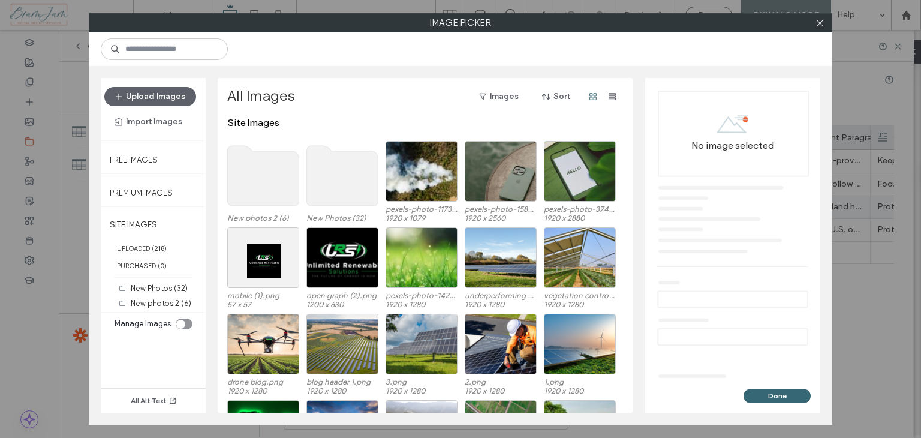
click at [288, 190] on use at bounding box center [263, 176] width 71 height 60
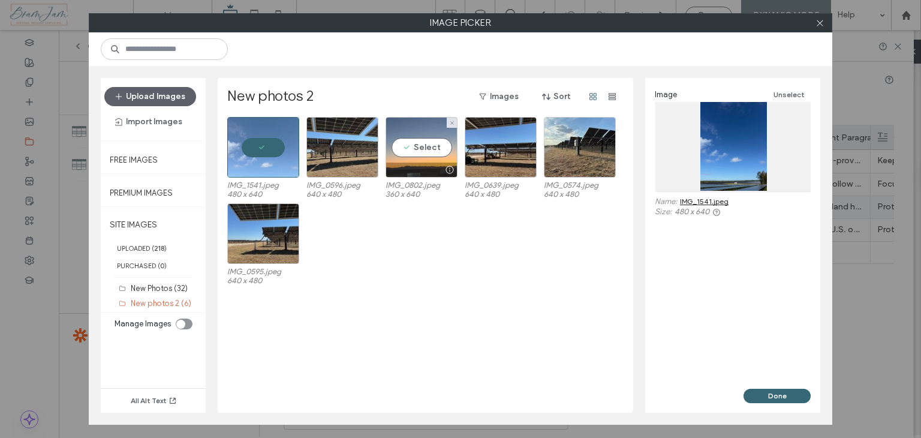
click at [397, 173] on div at bounding box center [421, 169] width 71 height 14
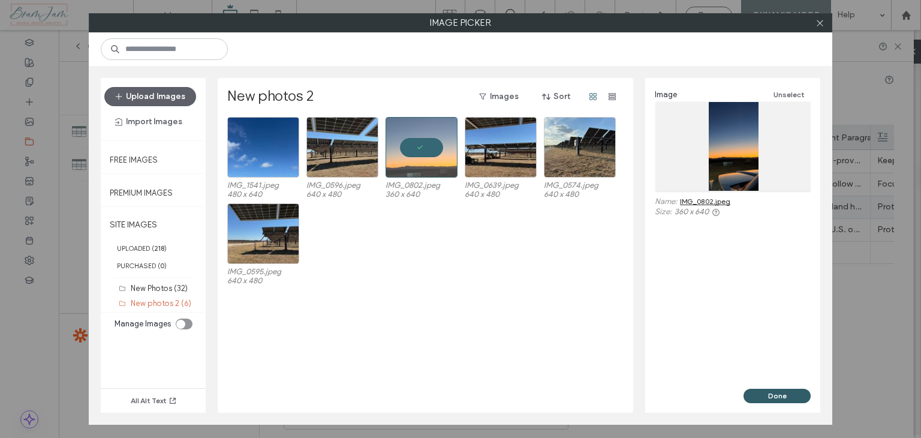
click at [805, 391] on button "Done" at bounding box center [776, 395] width 67 height 14
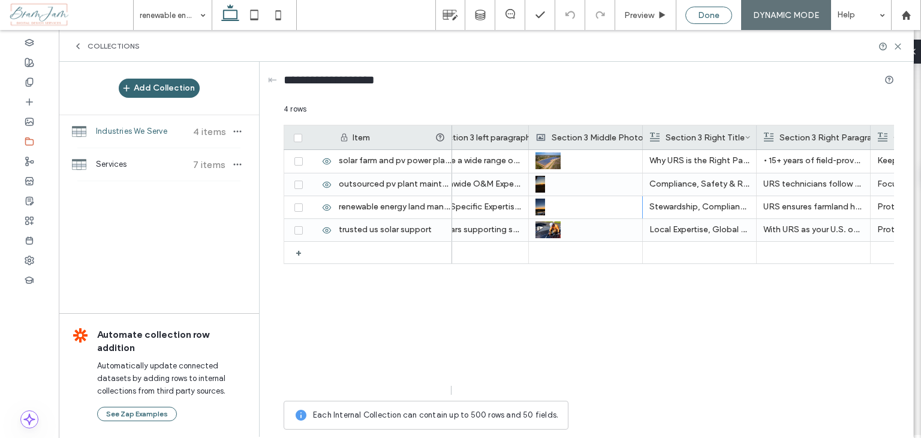
click at [694, 14] on div "Done" at bounding box center [709, 15] width 46 height 10
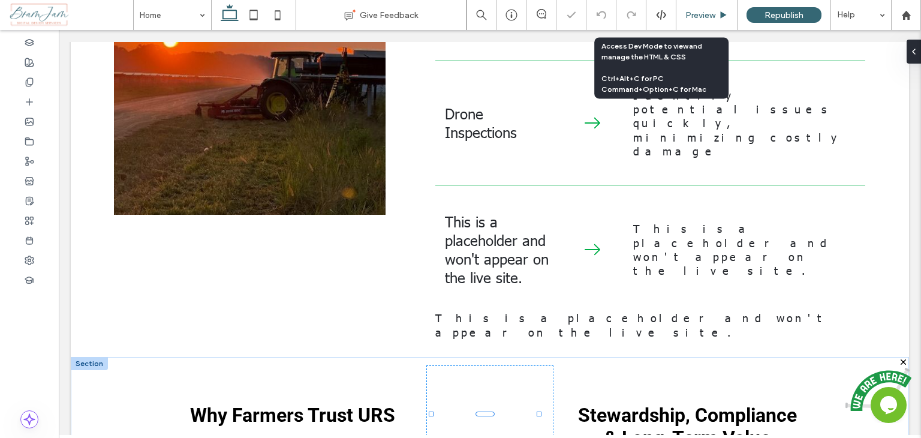
click at [697, 15] on span "Preview" at bounding box center [700, 15] width 30 height 10
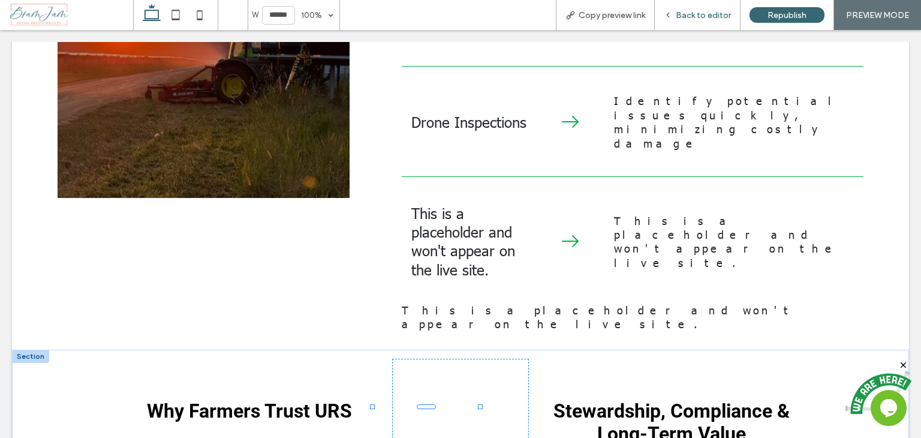
click at [684, 9] on div "Back to editor" at bounding box center [698, 15] width 86 height 30
click at [691, 13] on span "Back to editor" at bounding box center [703, 15] width 55 height 10
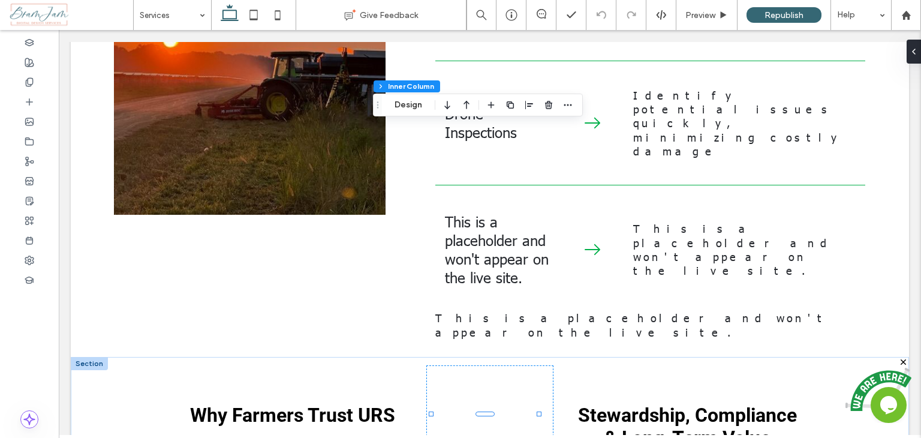
click at [396, 97] on div "Section Column Inner Column Design" at bounding box center [478, 105] width 210 height 23
click at [403, 100] on button "Design" at bounding box center [408, 105] width 43 height 14
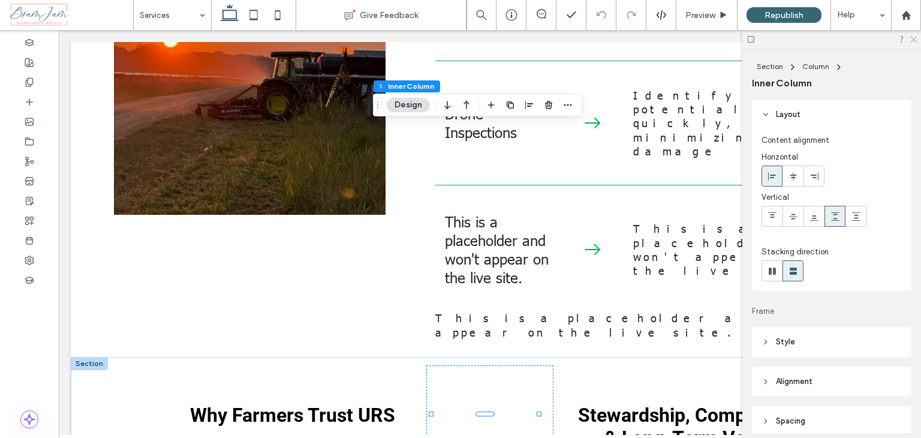
click at [911, 41] on icon at bounding box center [913, 39] width 8 height 8
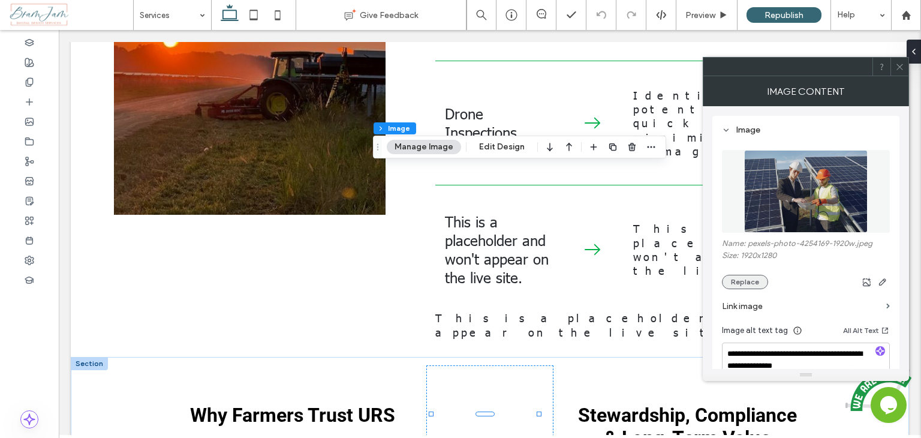
click at [728, 284] on button "Replace" at bounding box center [745, 282] width 46 height 14
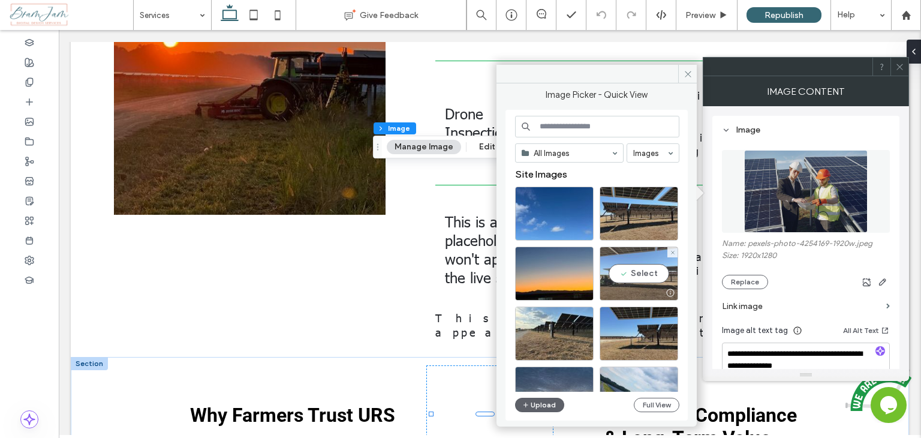
click at [623, 276] on div "Select" at bounding box center [639, 273] width 79 height 54
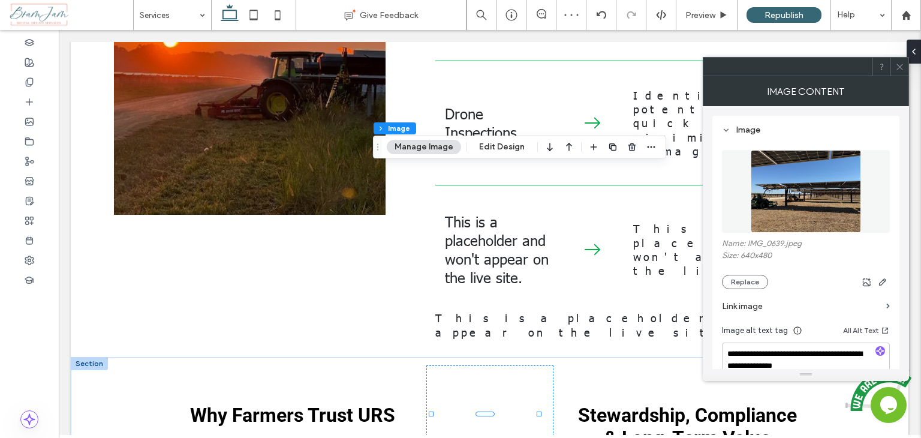
click at [898, 73] on span at bounding box center [899, 67] width 9 height 18
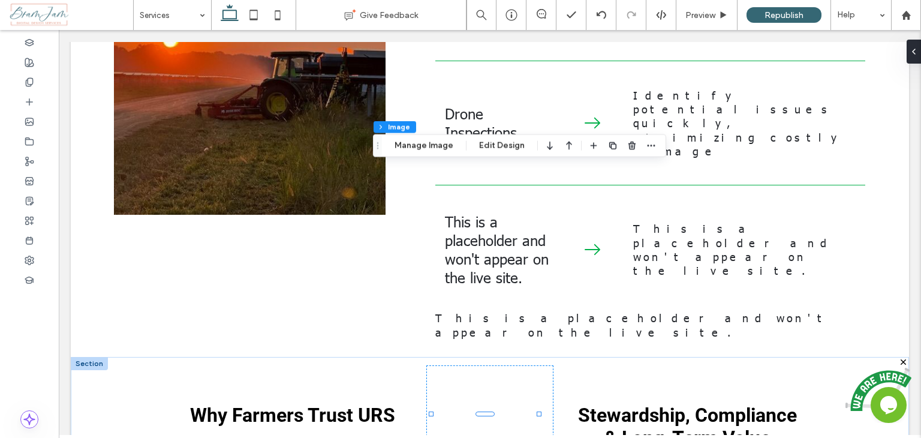
click at [427, 153] on div "Section Column Inner Column Image Manage Image Edit Design" at bounding box center [519, 145] width 293 height 23
click at [441, 142] on button "Manage Image" at bounding box center [424, 145] width 74 height 14
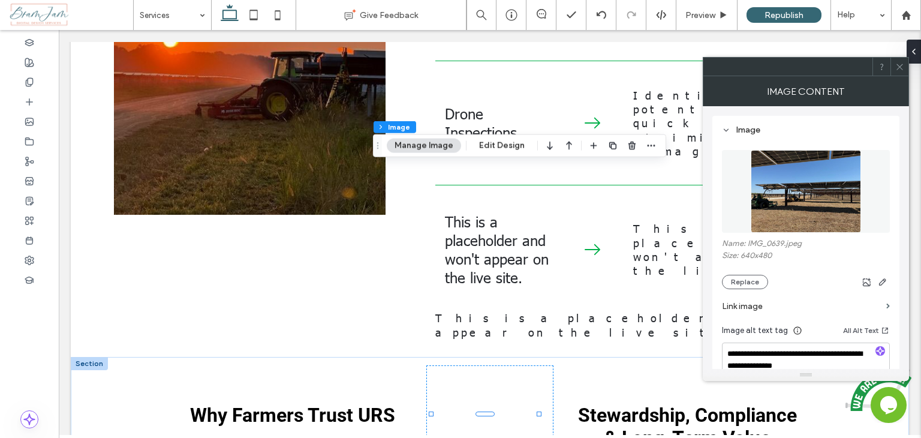
click at [736, 289] on section "Link image" at bounding box center [806, 306] width 168 height 34
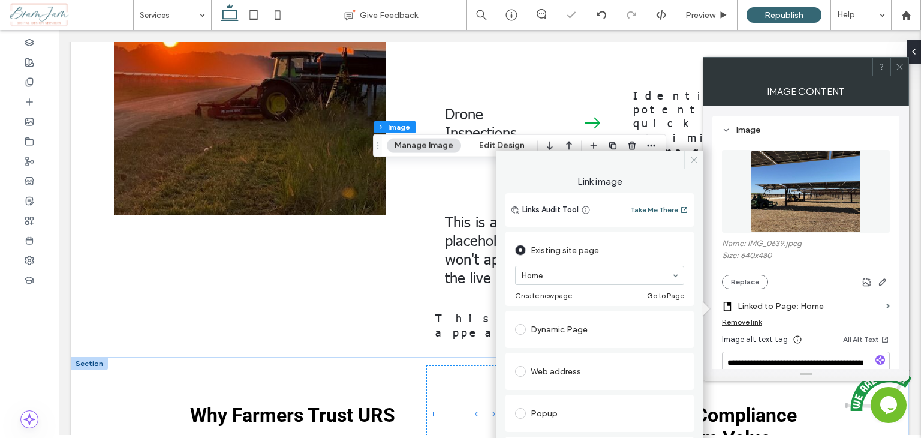
click at [695, 156] on use at bounding box center [694, 159] width 6 height 6
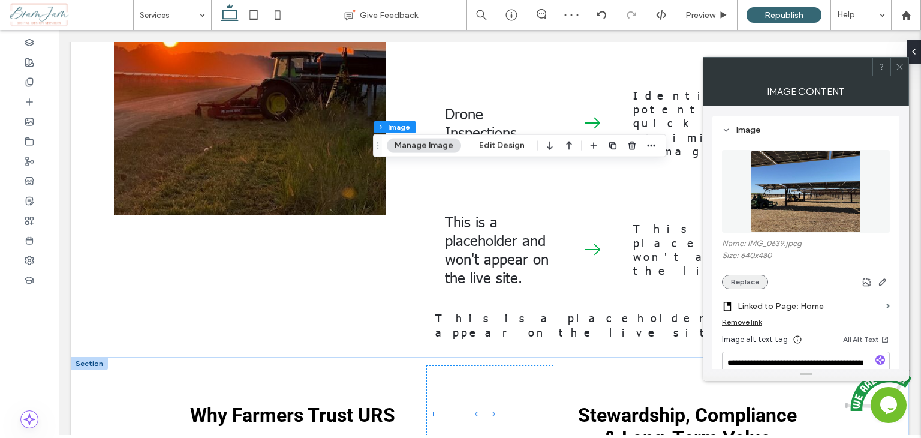
click at [746, 280] on button "Replace" at bounding box center [745, 282] width 46 height 14
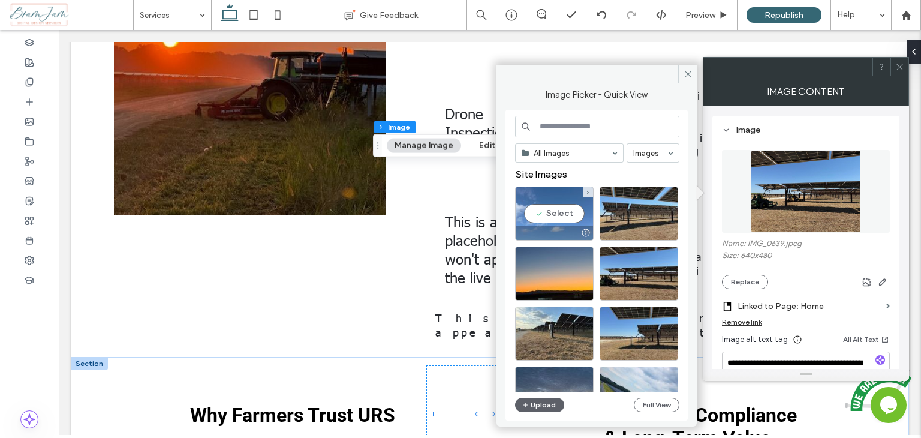
click at [562, 227] on div at bounding box center [554, 232] width 77 height 14
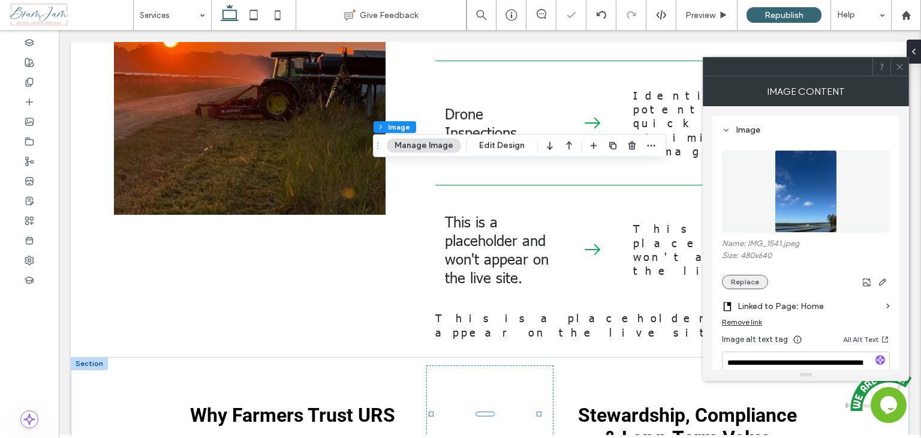
click at [742, 286] on button "Replace" at bounding box center [745, 282] width 46 height 14
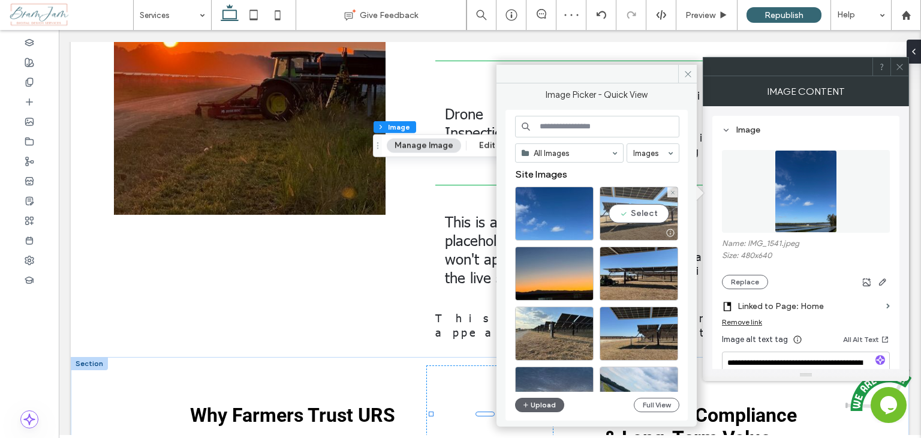
click at [640, 221] on div "Select" at bounding box center [639, 213] width 79 height 54
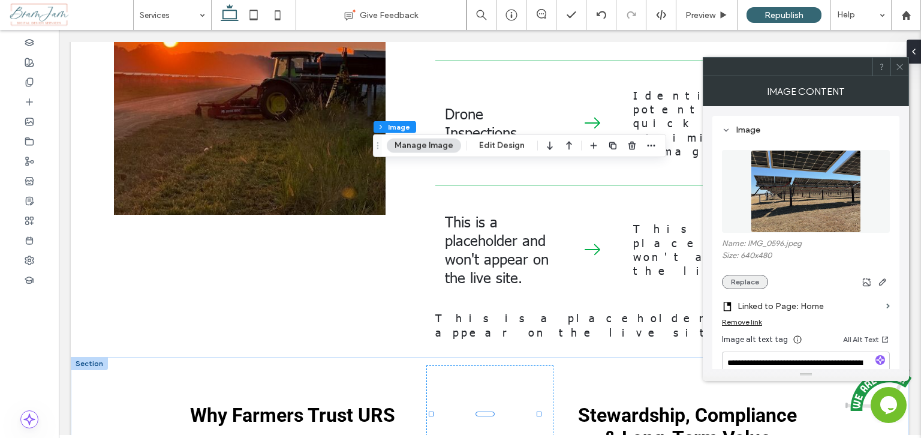
click at [748, 282] on button "Replace" at bounding box center [745, 282] width 46 height 14
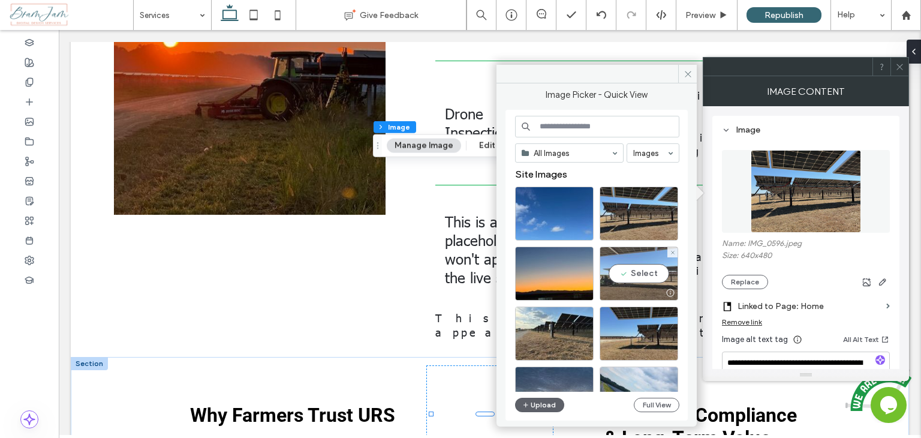
click at [640, 287] on div at bounding box center [638, 292] width 77 height 14
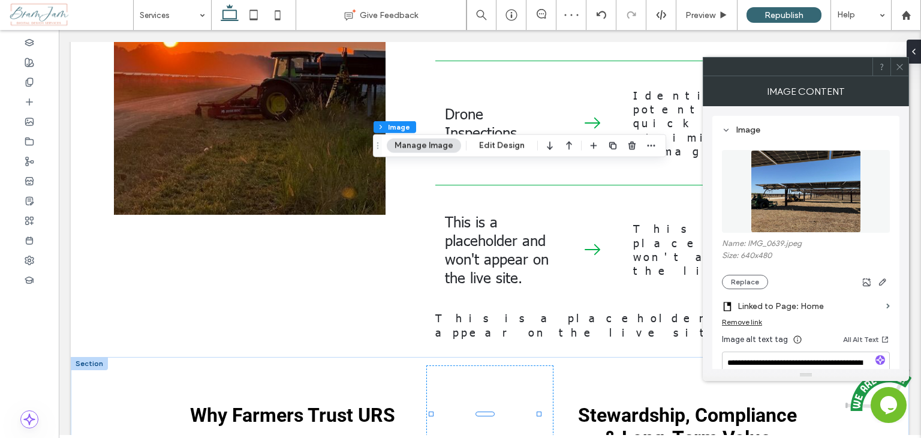
click at [902, 70] on icon at bounding box center [899, 66] width 9 height 9
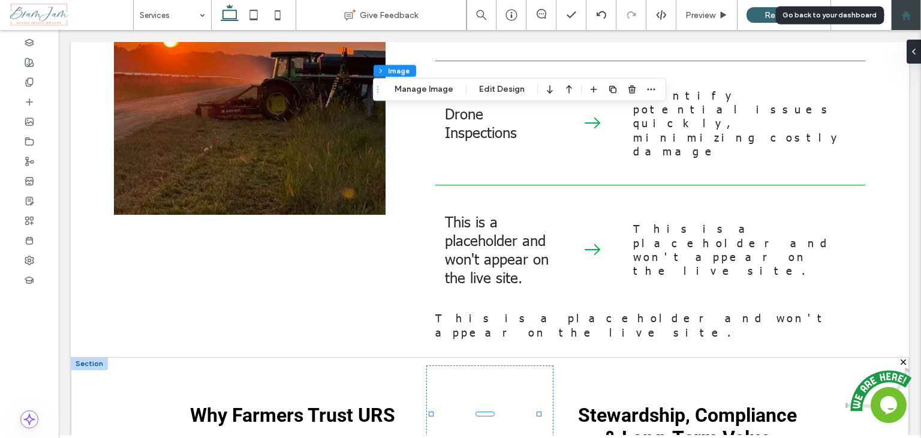
click at [901, 17] on icon at bounding box center [906, 15] width 10 height 10
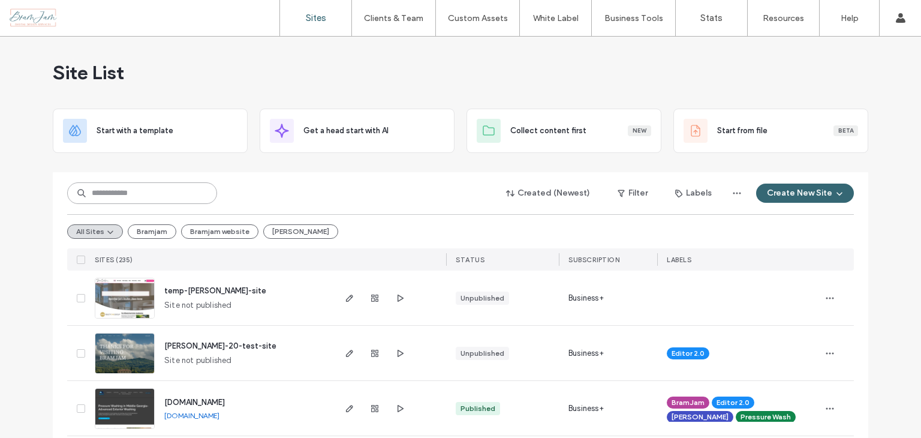
drag, startPoint x: 174, startPoint y: 189, endPoint x: 183, endPoint y: 189, distance: 8.4
click at [178, 189] on input at bounding box center [142, 193] width 150 height 22
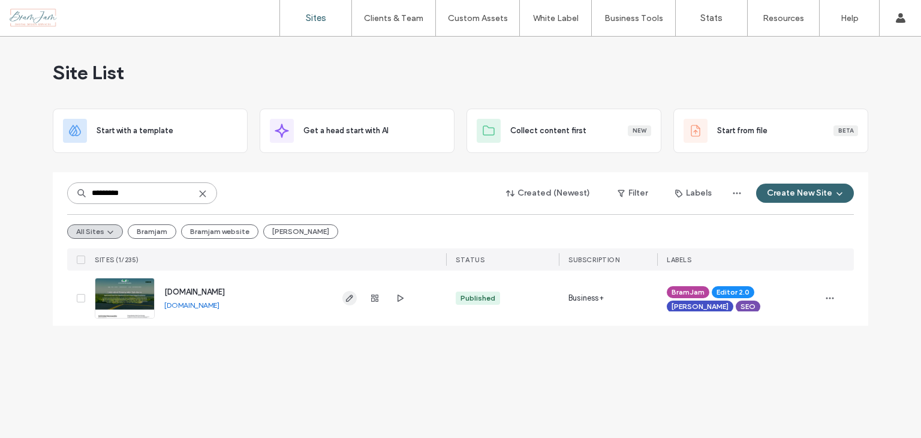
type input "*********"
click at [350, 295] on use "button" at bounding box center [349, 297] width 7 height 7
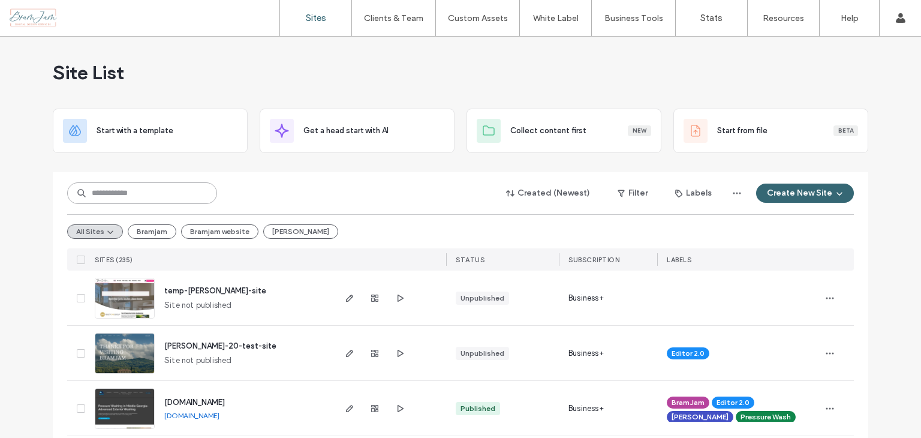
click at [150, 194] on input at bounding box center [142, 193] width 150 height 22
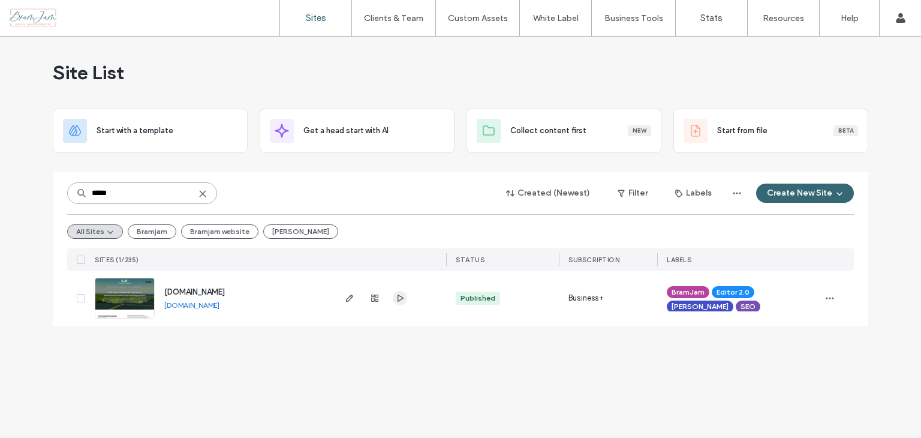
type input "*****"
click at [405, 296] on span "button" at bounding box center [400, 298] width 14 height 14
